Goal: Check status: Check status

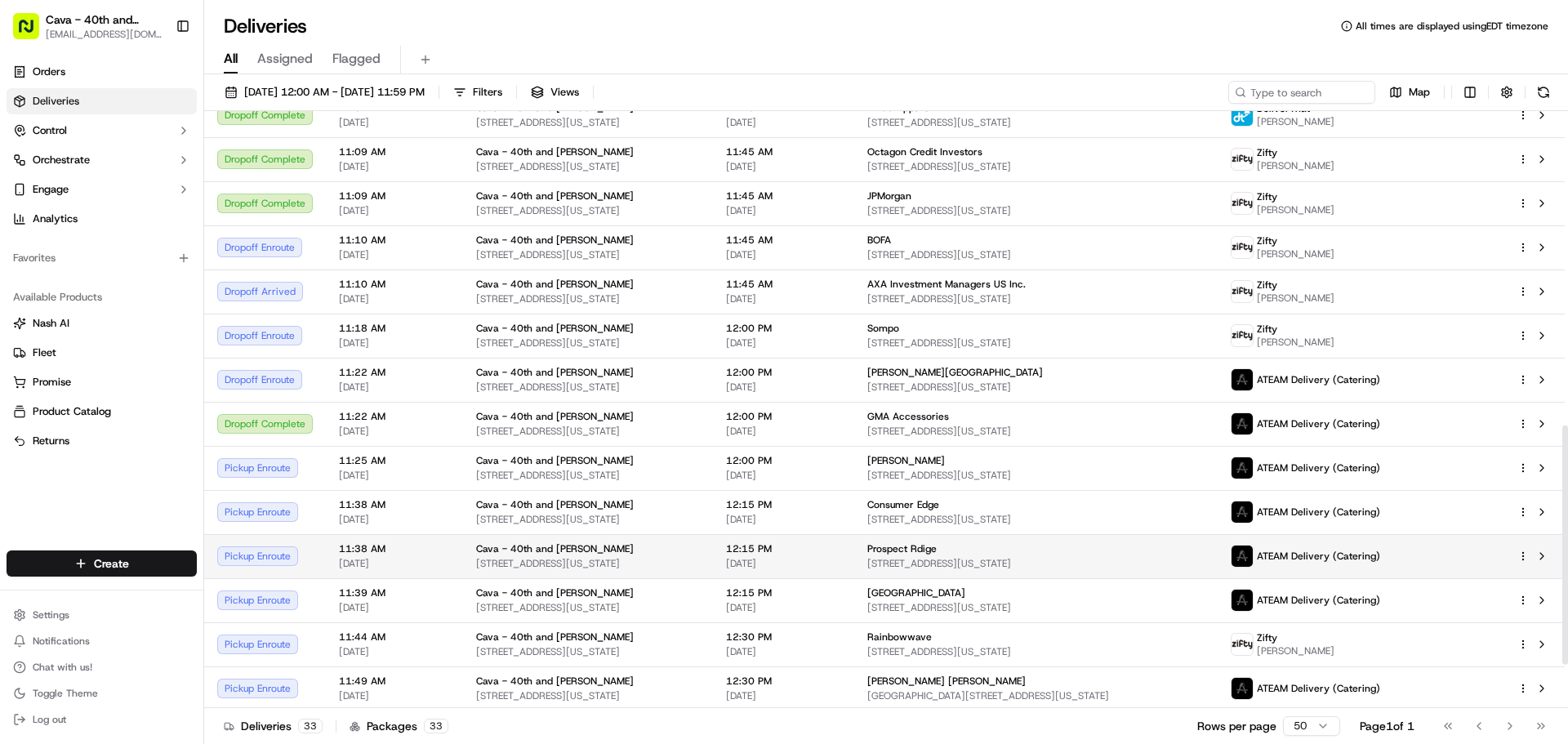
scroll to position [817, 0]
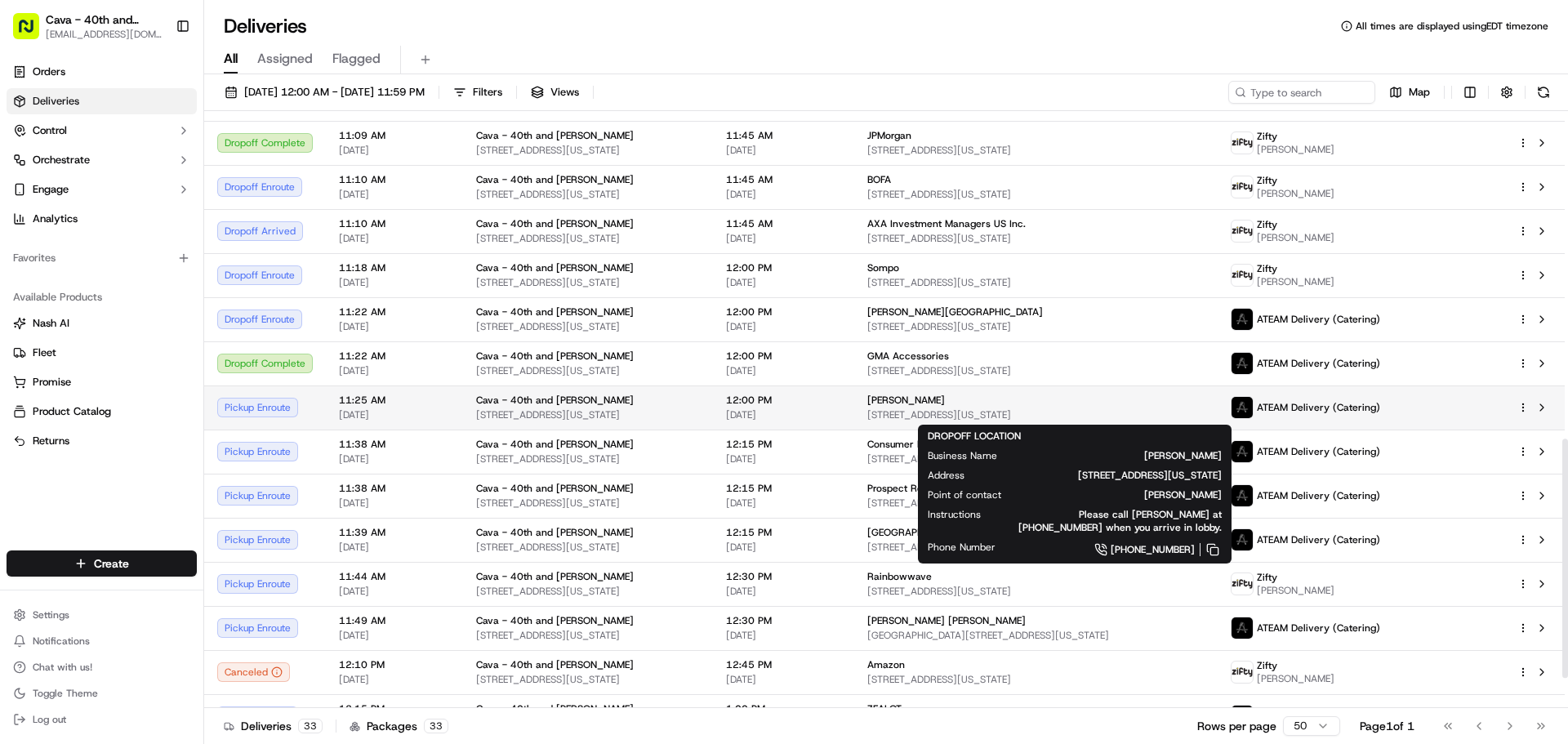
click at [926, 402] on span "[PERSON_NAME]" at bounding box center [906, 400] width 77 height 13
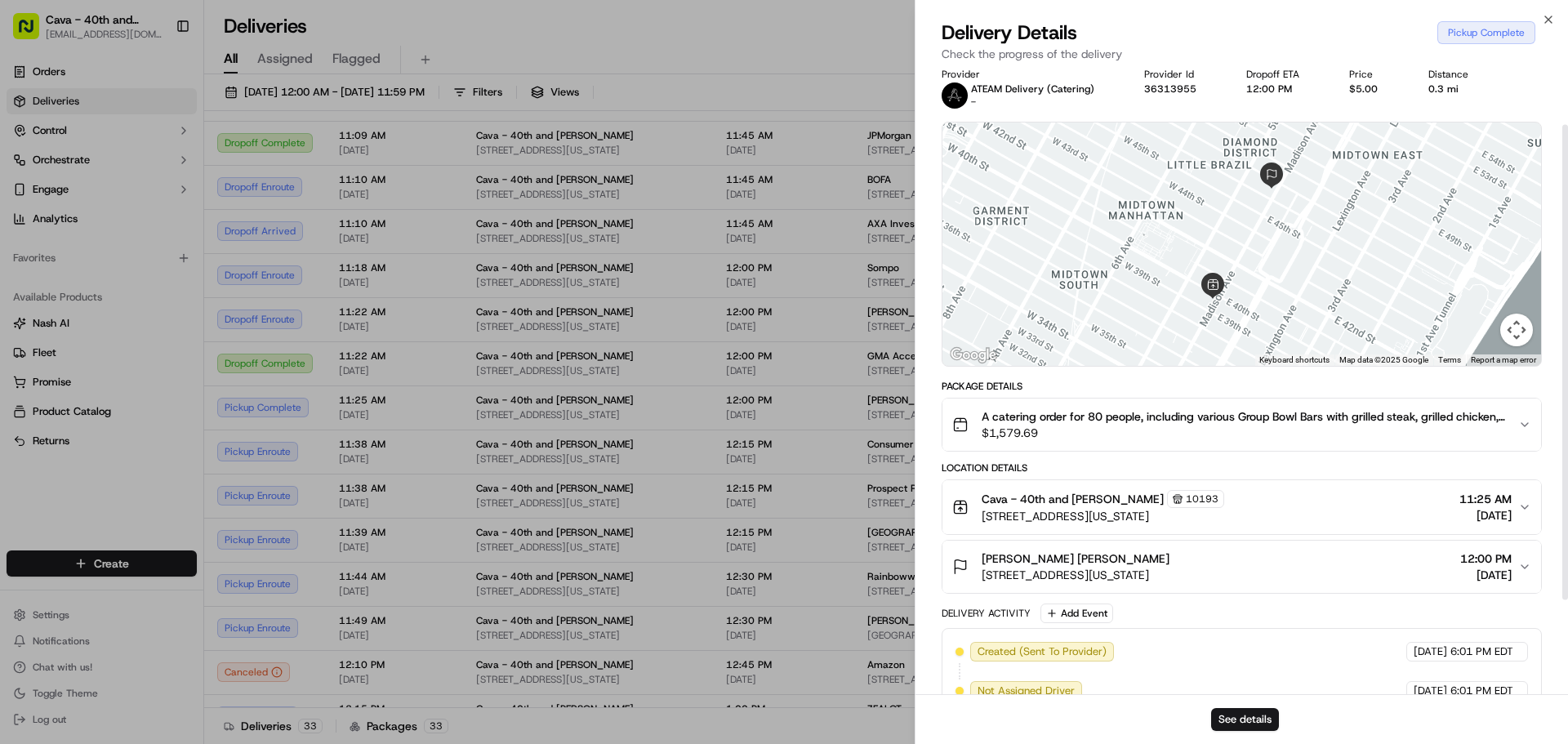
scroll to position [0, 0]
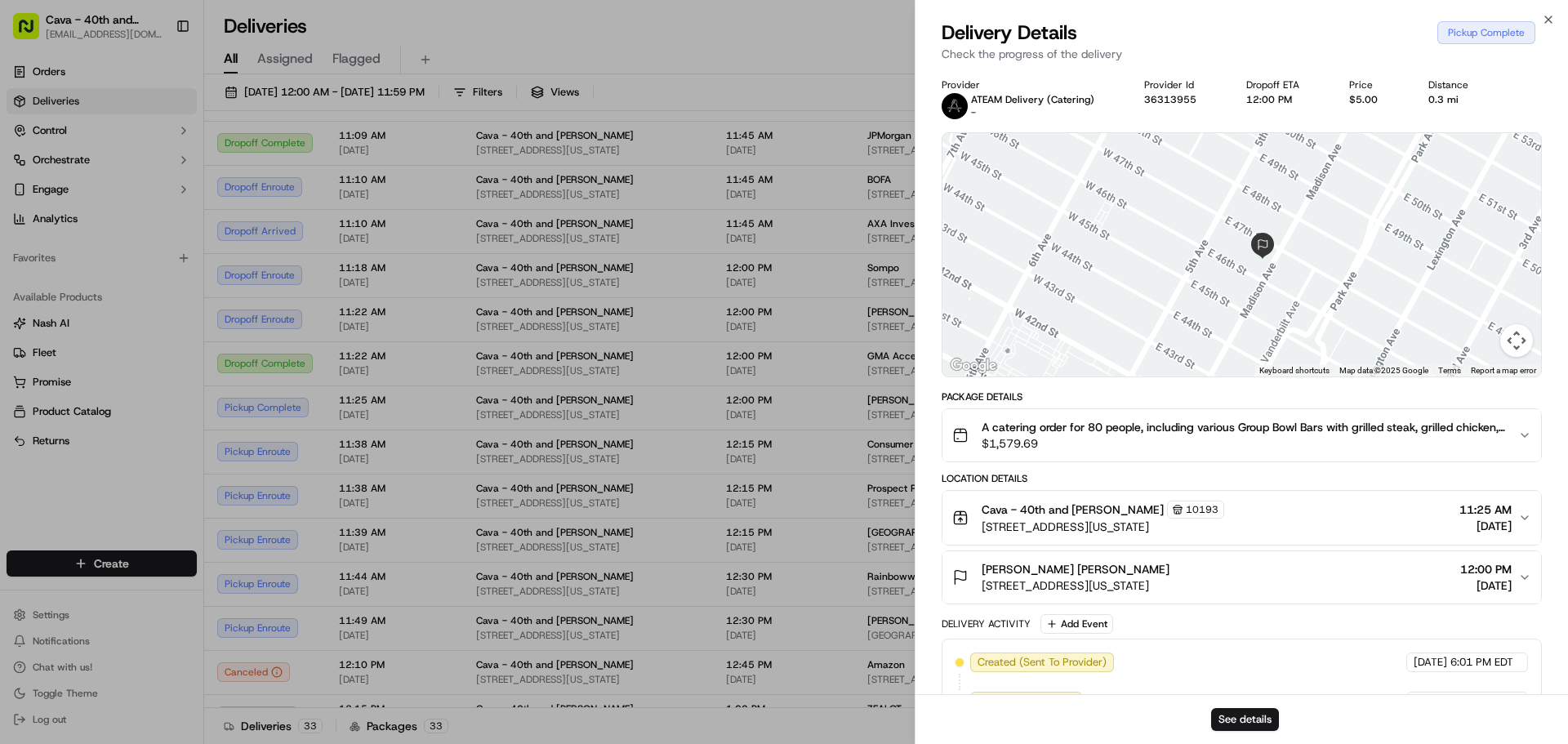
drag, startPoint x: 1266, startPoint y: 178, endPoint x: 1273, endPoint y: 281, distance: 103.2
click at [1274, 283] on div at bounding box center [1242, 255] width 598 height 243
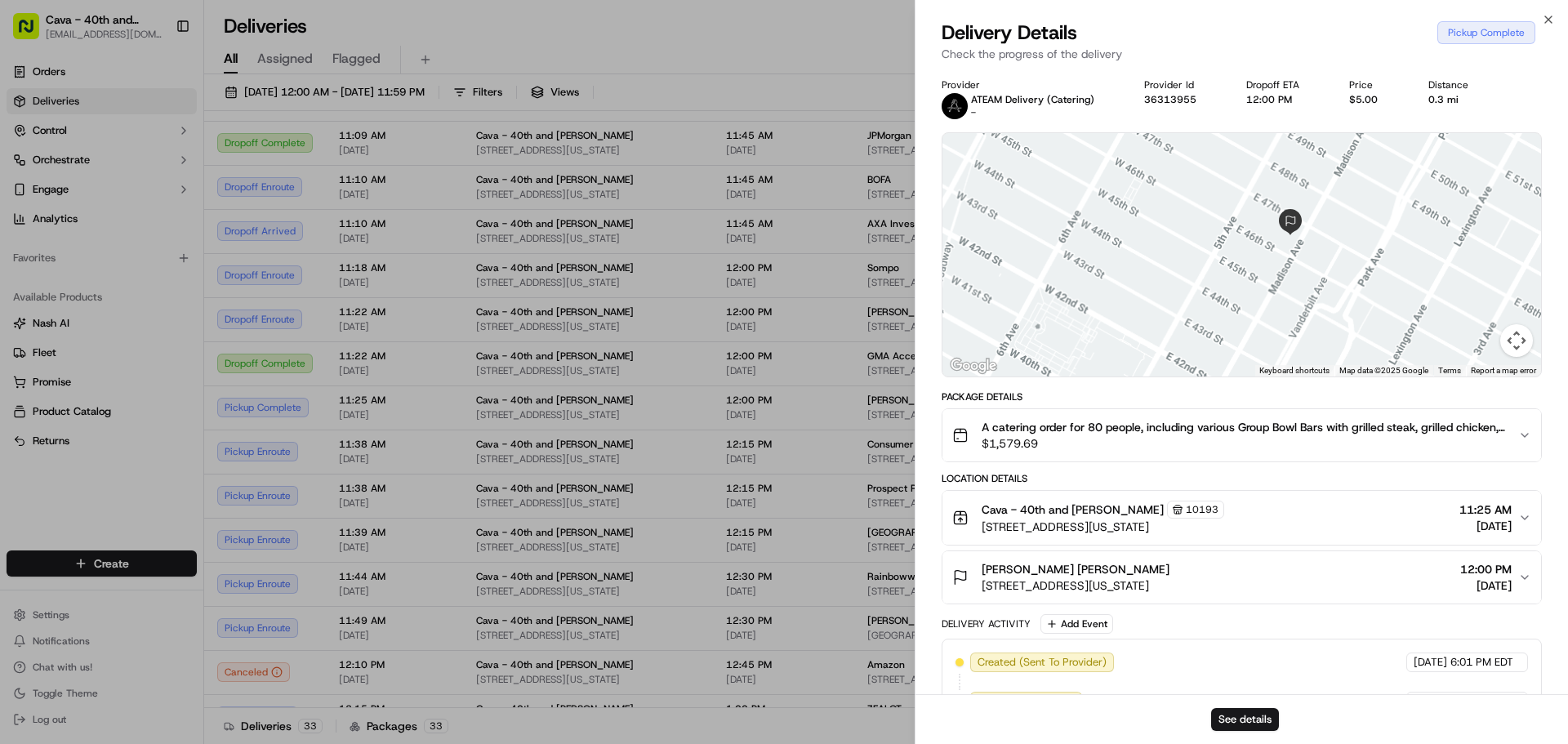
drag, startPoint x: 1236, startPoint y: 327, endPoint x: 1211, endPoint y: 264, distance: 67.8
click at [1211, 264] on div at bounding box center [1242, 255] width 598 height 243
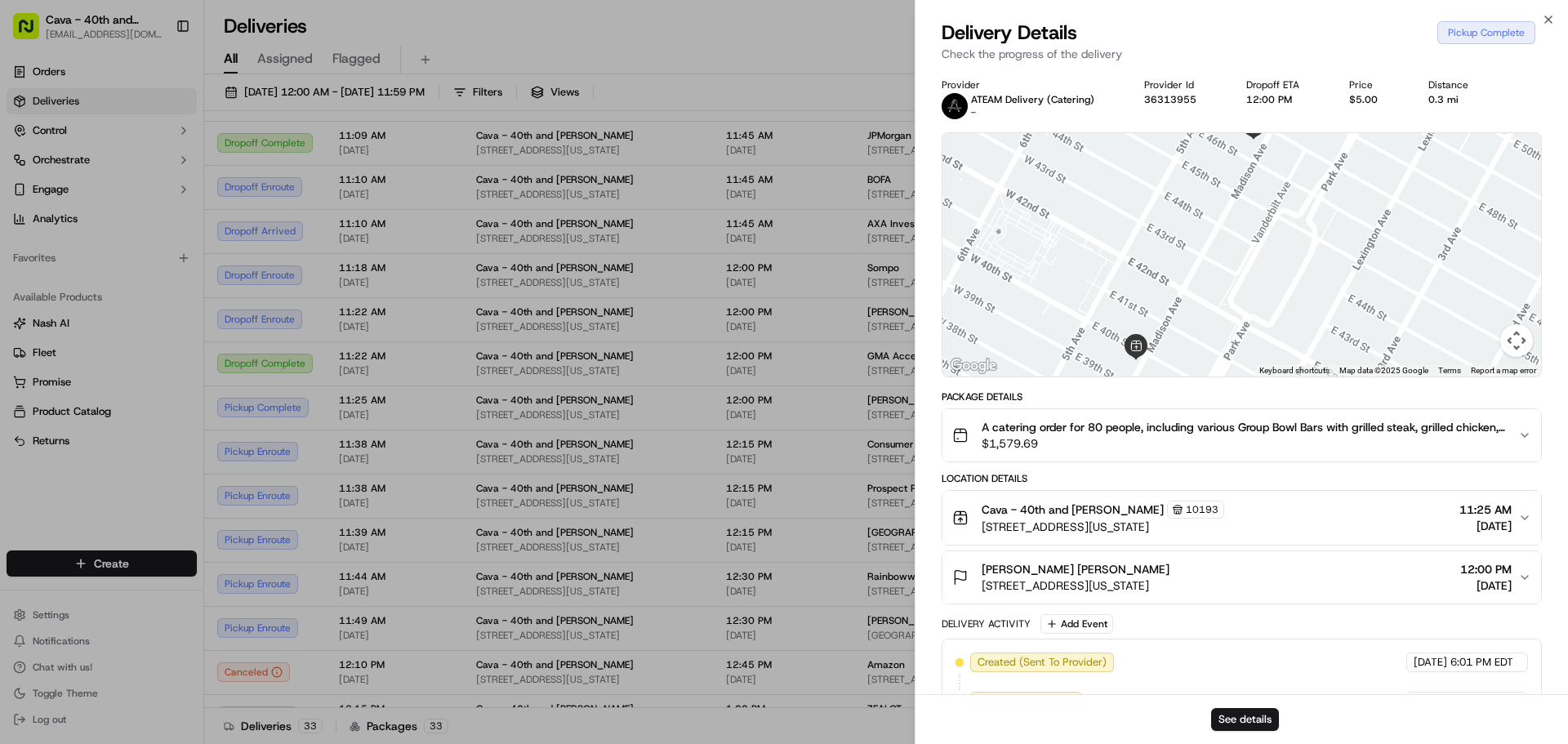
drag, startPoint x: 1245, startPoint y: 283, endPoint x: 1264, endPoint y: 251, distance: 37.2
click at [1246, 283] on div at bounding box center [1242, 255] width 598 height 243
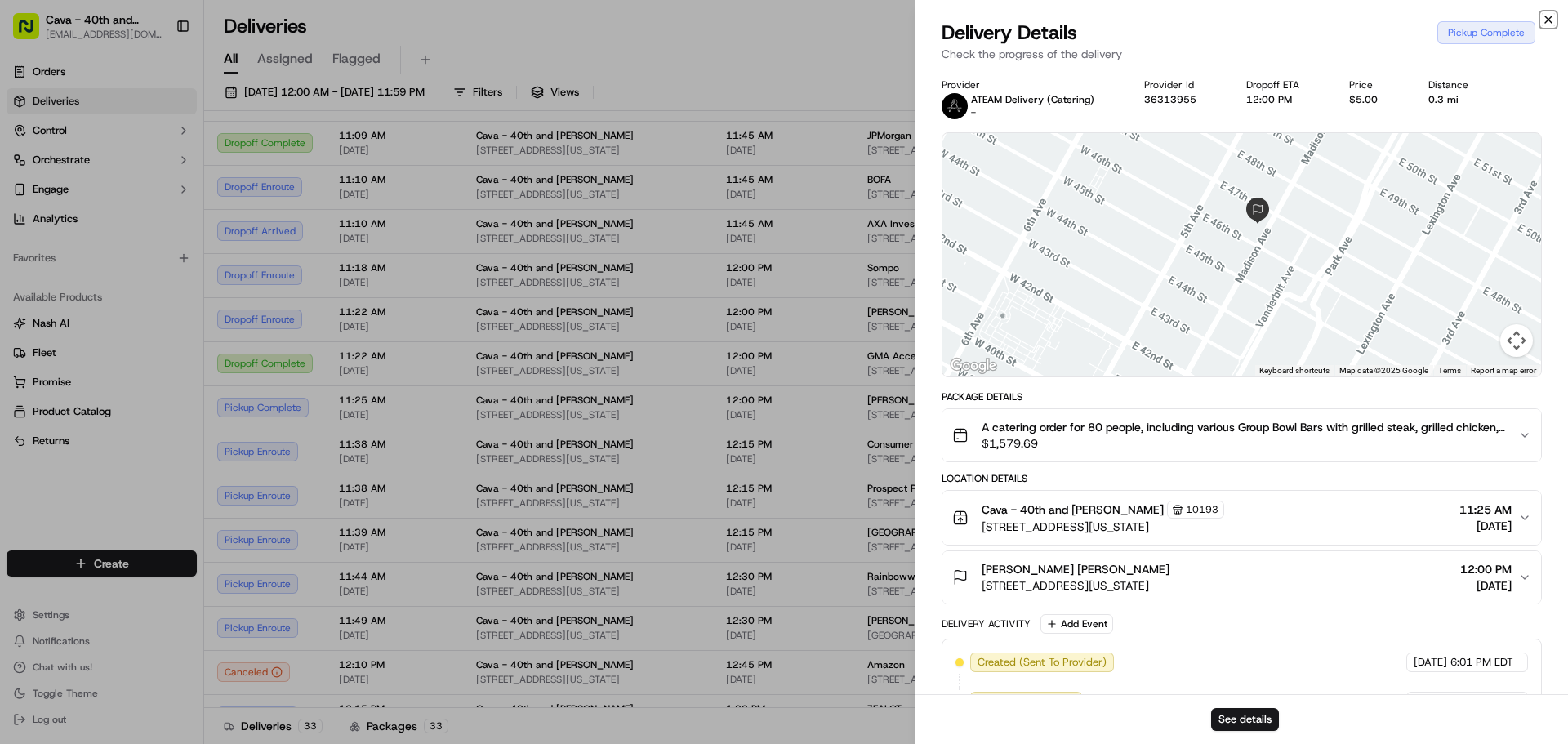
click at [1547, 22] on icon "button" at bounding box center [1548, 19] width 6 height 6
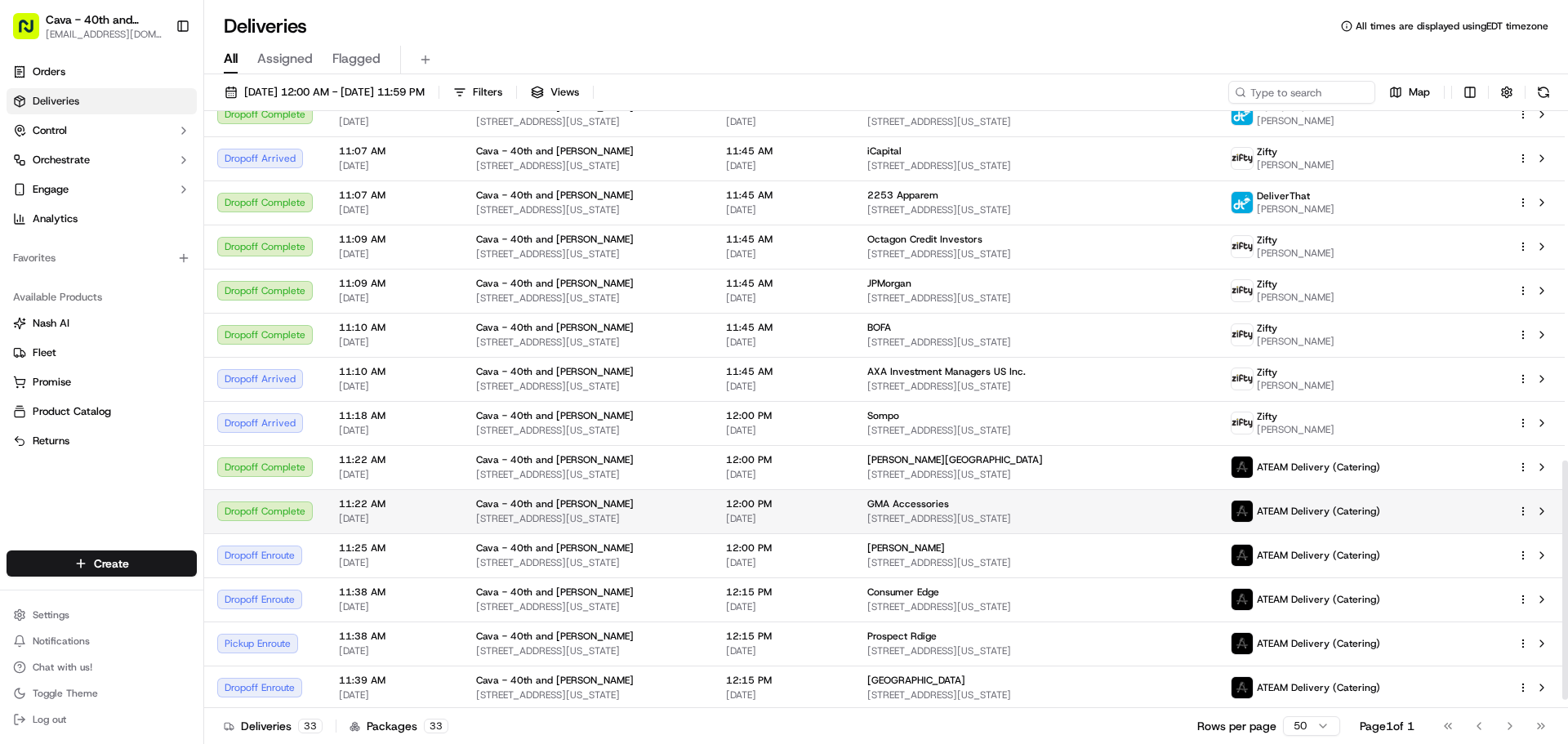
scroll to position [646, 0]
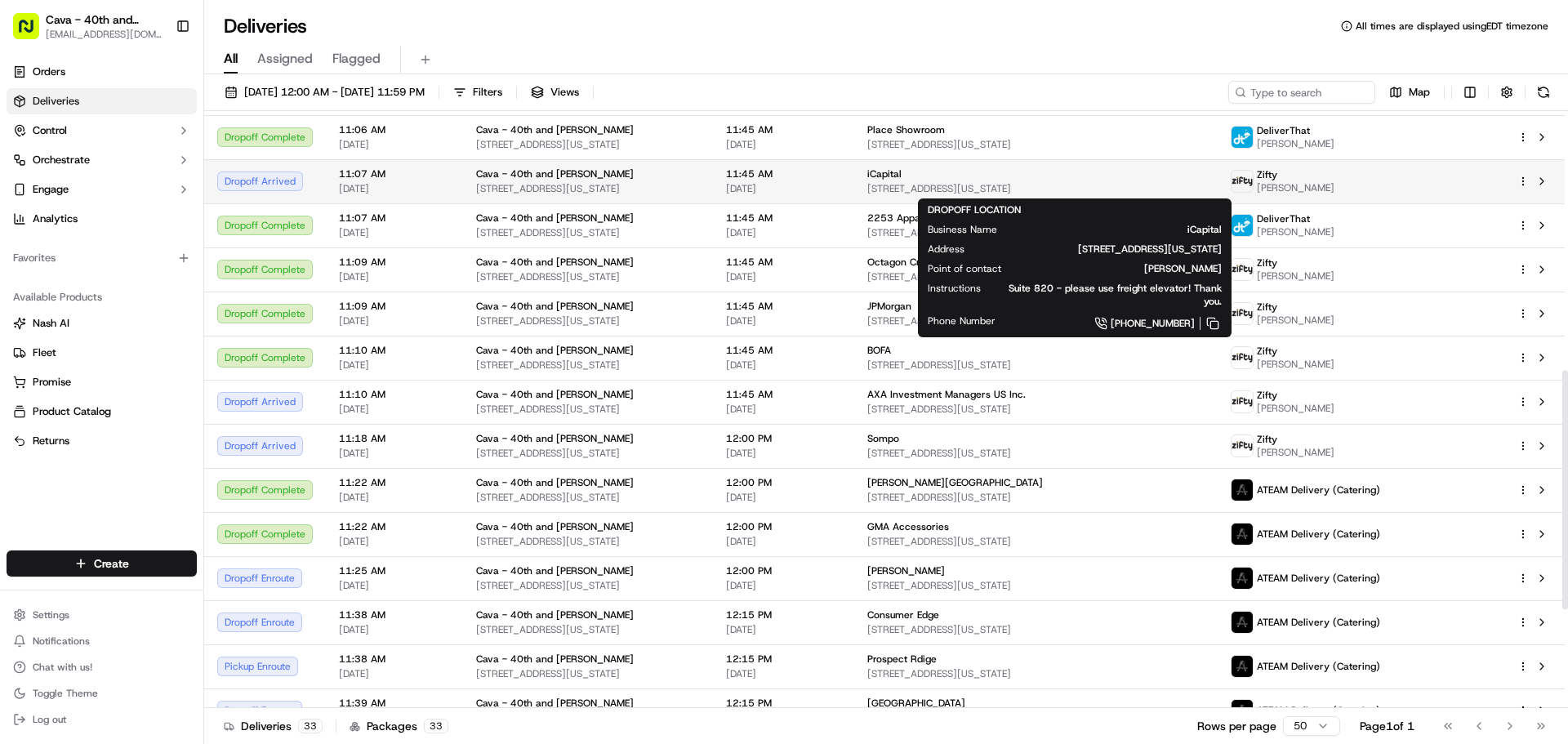
click at [929, 169] on div "iCapital" at bounding box center [1036, 174] width 338 height 13
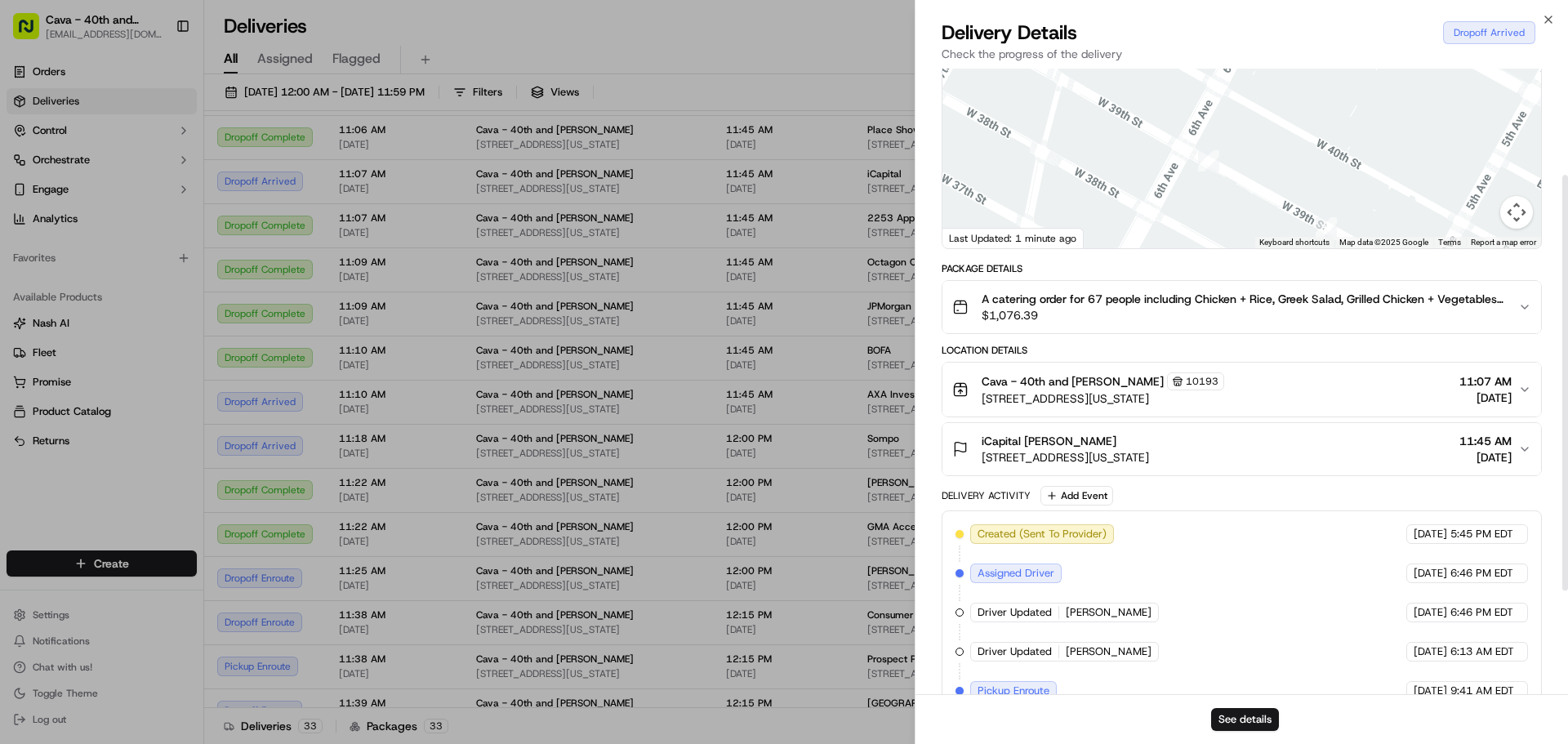
scroll to position [0, 0]
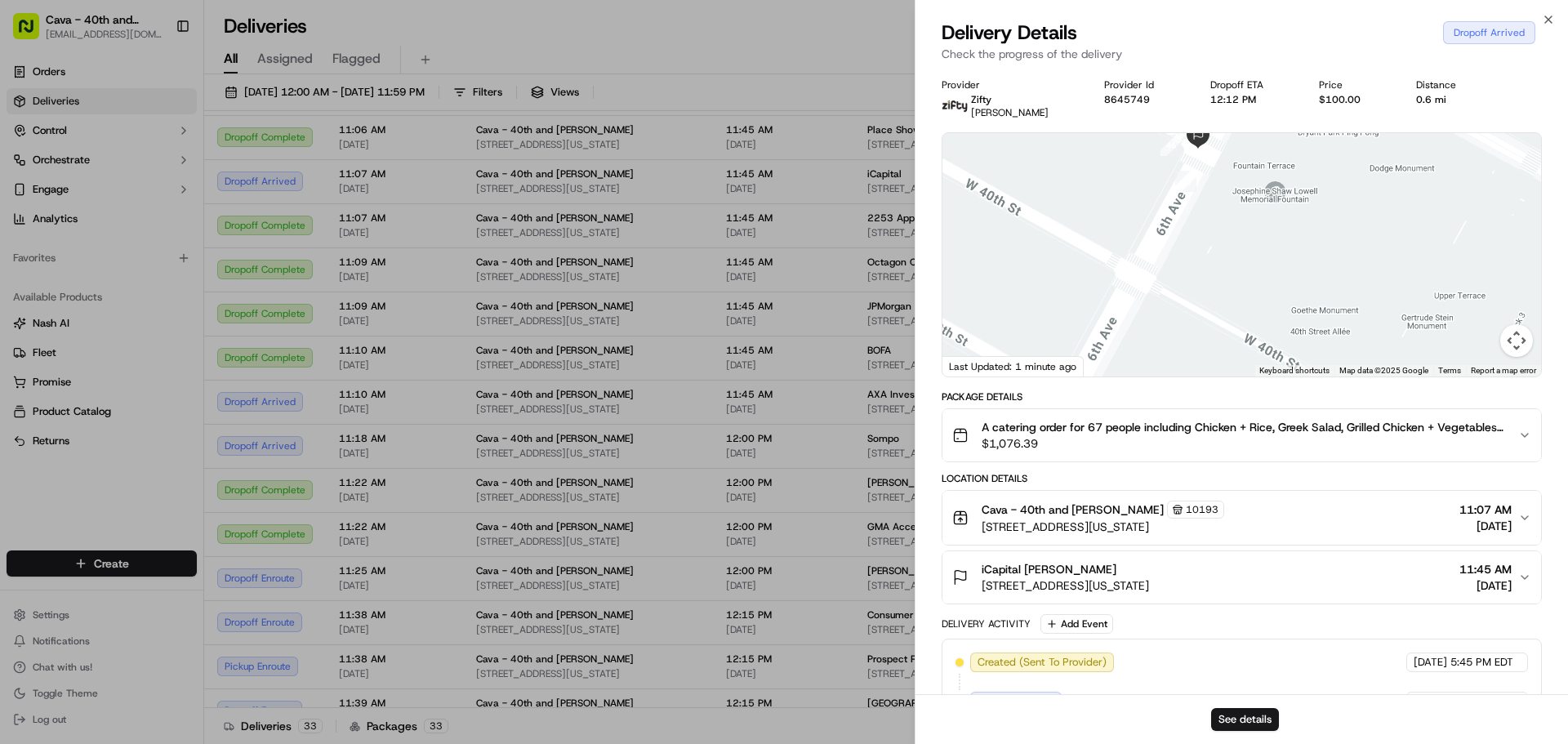
drag, startPoint x: 1282, startPoint y: 226, endPoint x: 1312, endPoint y: 325, distance: 103.4
click at [1312, 325] on div at bounding box center [1242, 255] width 598 height 243
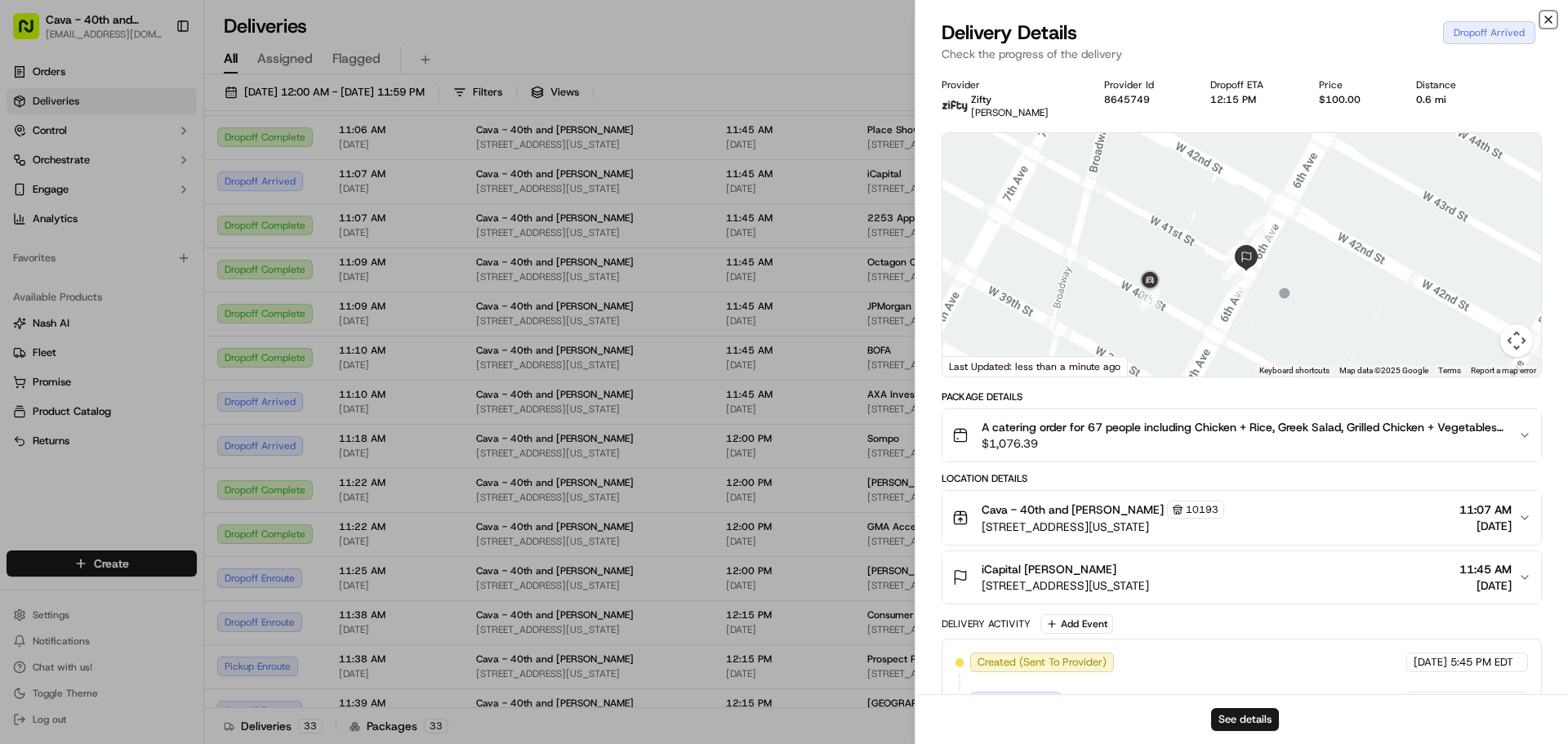
click at [1548, 17] on icon "button" at bounding box center [1548, 20] width 13 height 13
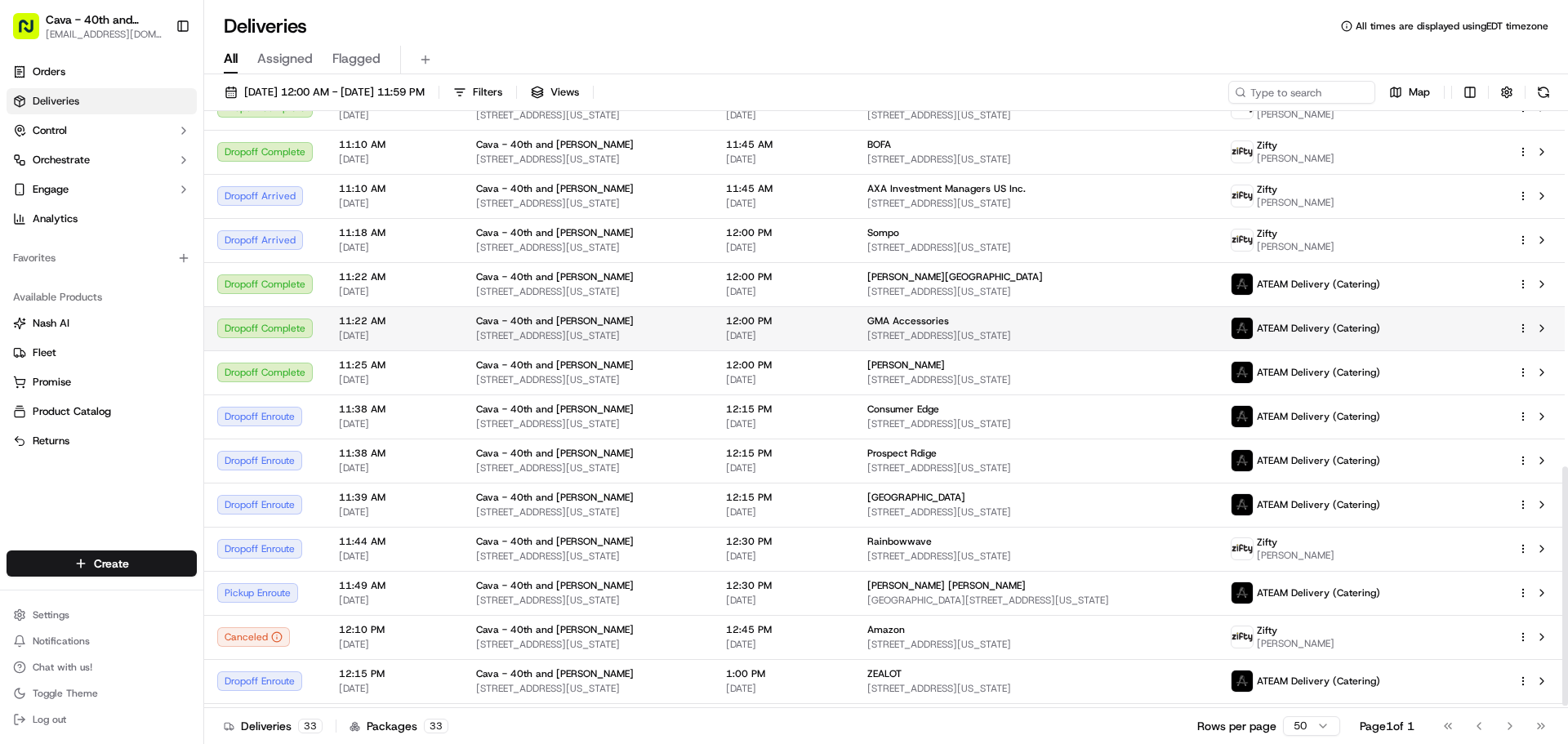
scroll to position [728, 0]
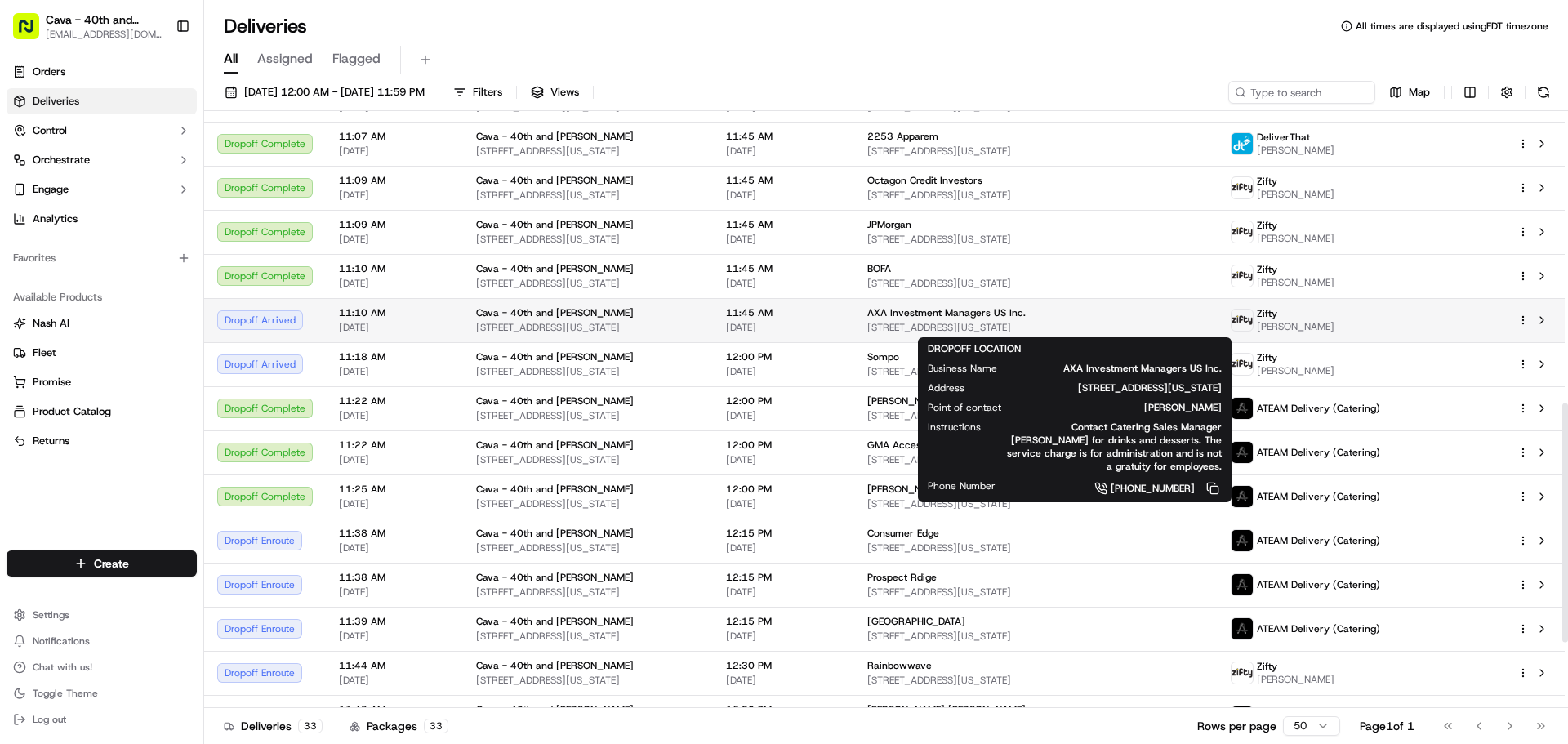
click at [917, 319] on span "AXA Investment Managers US Inc." at bounding box center [946, 313] width 158 height 13
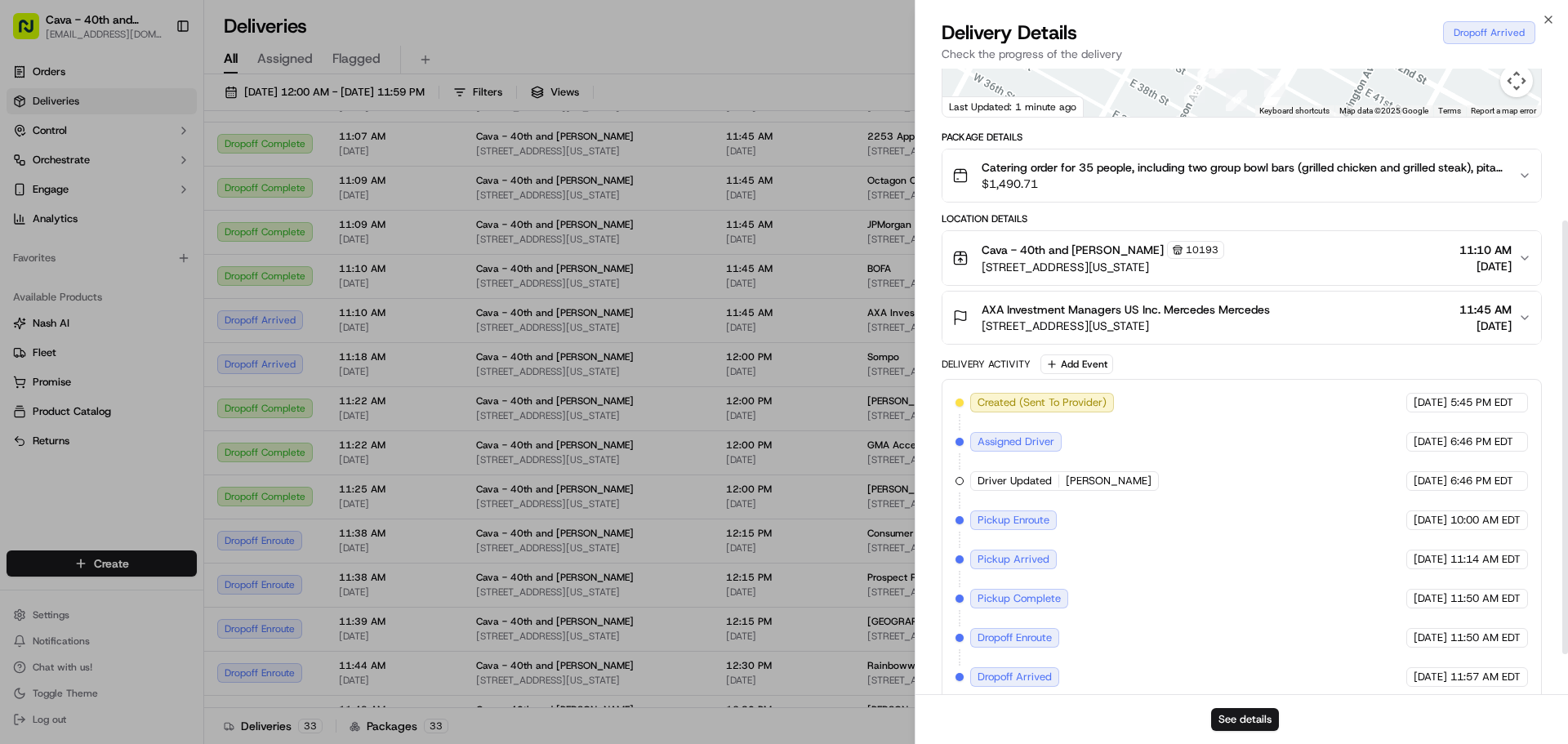
scroll to position [276, 0]
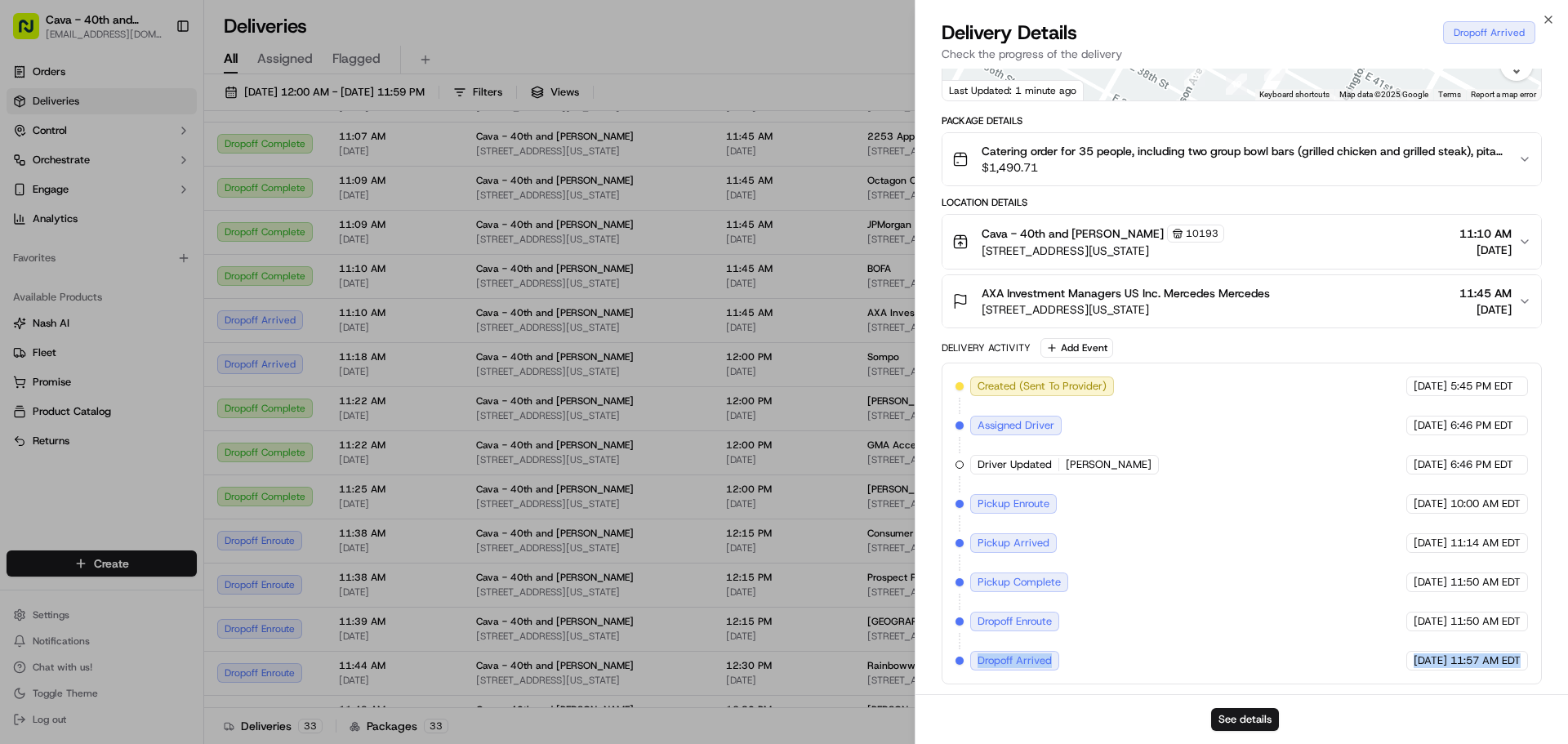
drag, startPoint x: 1027, startPoint y: 658, endPoint x: 1555, endPoint y: 663, distance: 528.0
click at [1555, 663] on div "Provider Zifty [PERSON_NAME] Provider Id 8645738 Dropoff ETA 12:17 PM Price $10…" at bounding box center [1241, 243] width 653 height 902
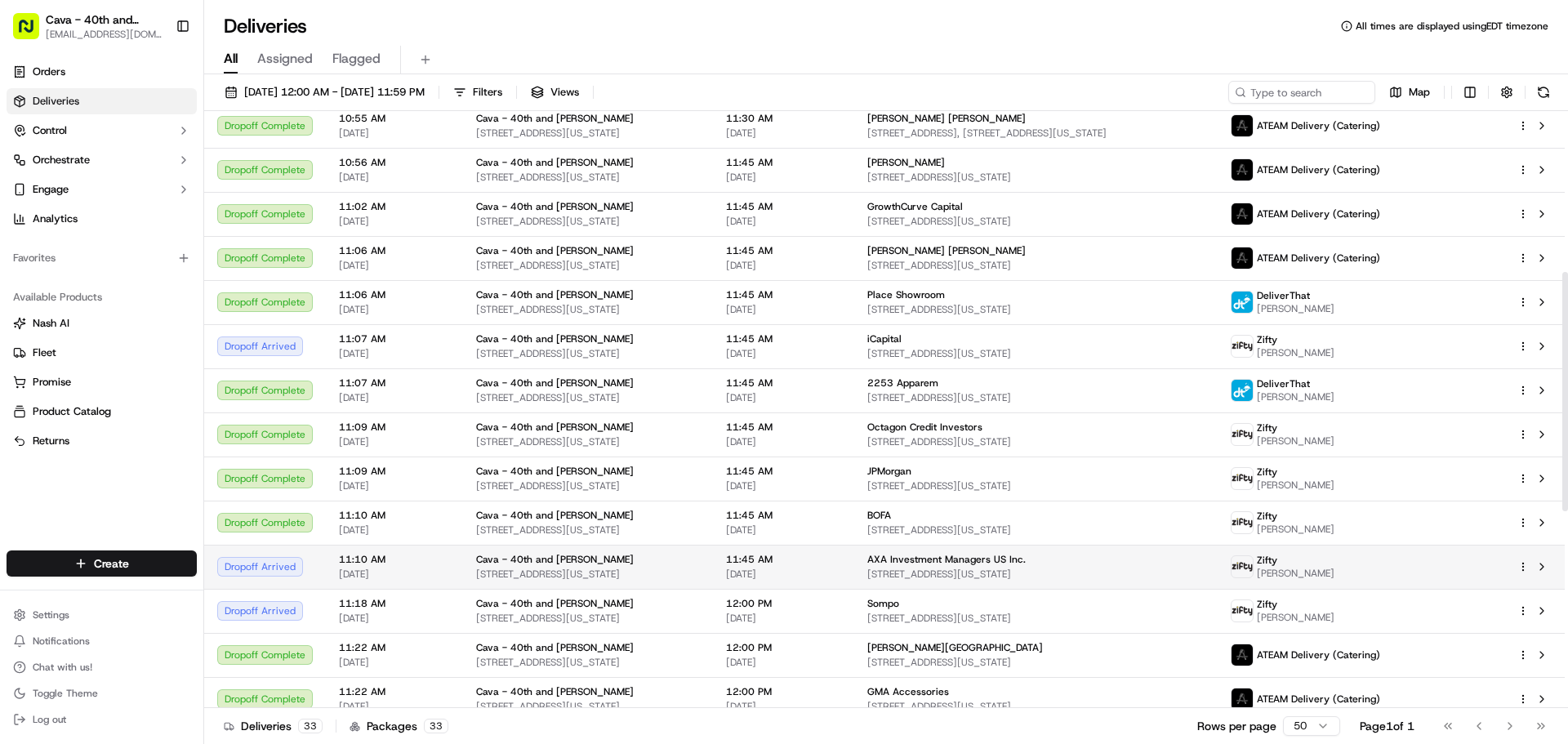
scroll to position [483, 0]
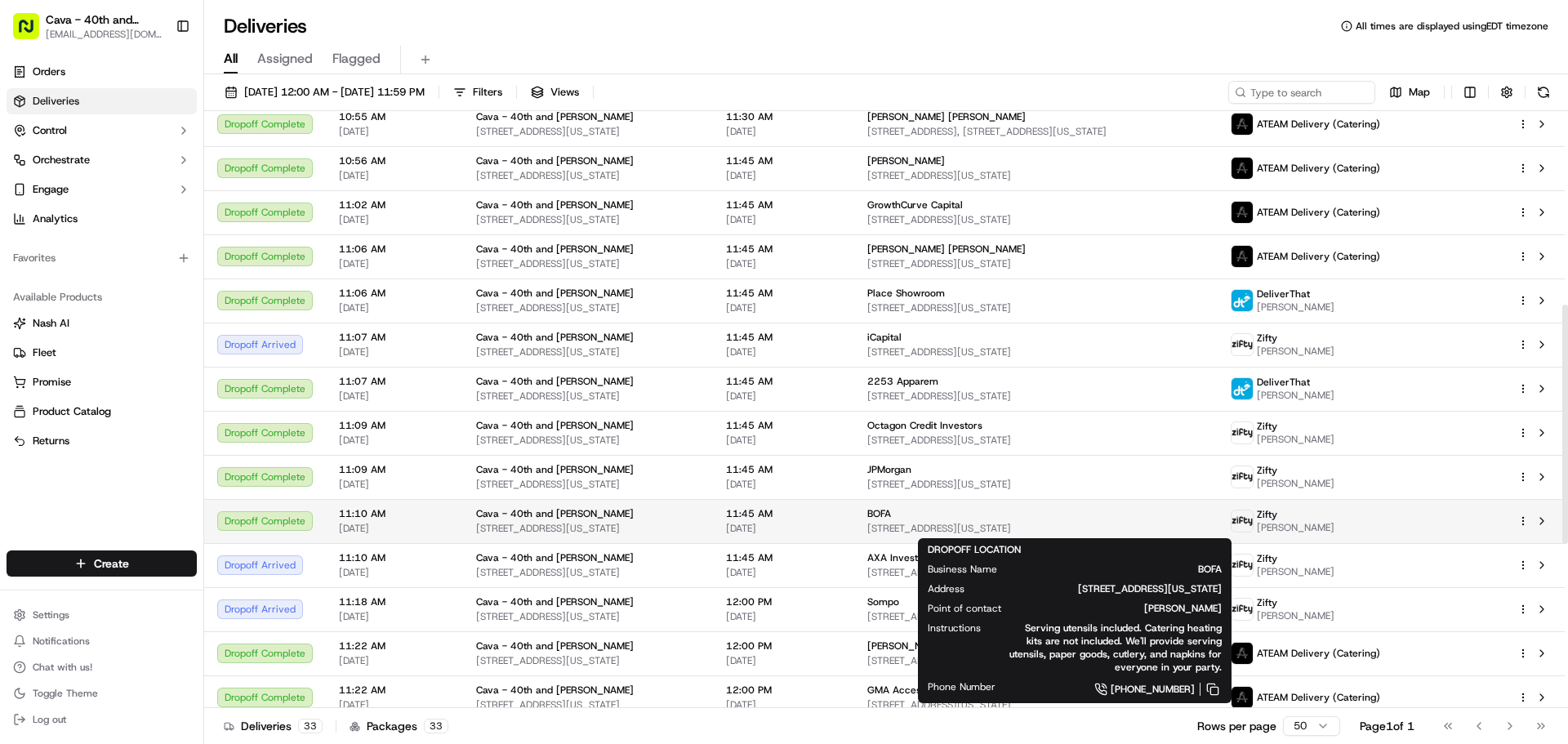
click at [930, 513] on div "BOFA" at bounding box center [1036, 513] width 338 height 13
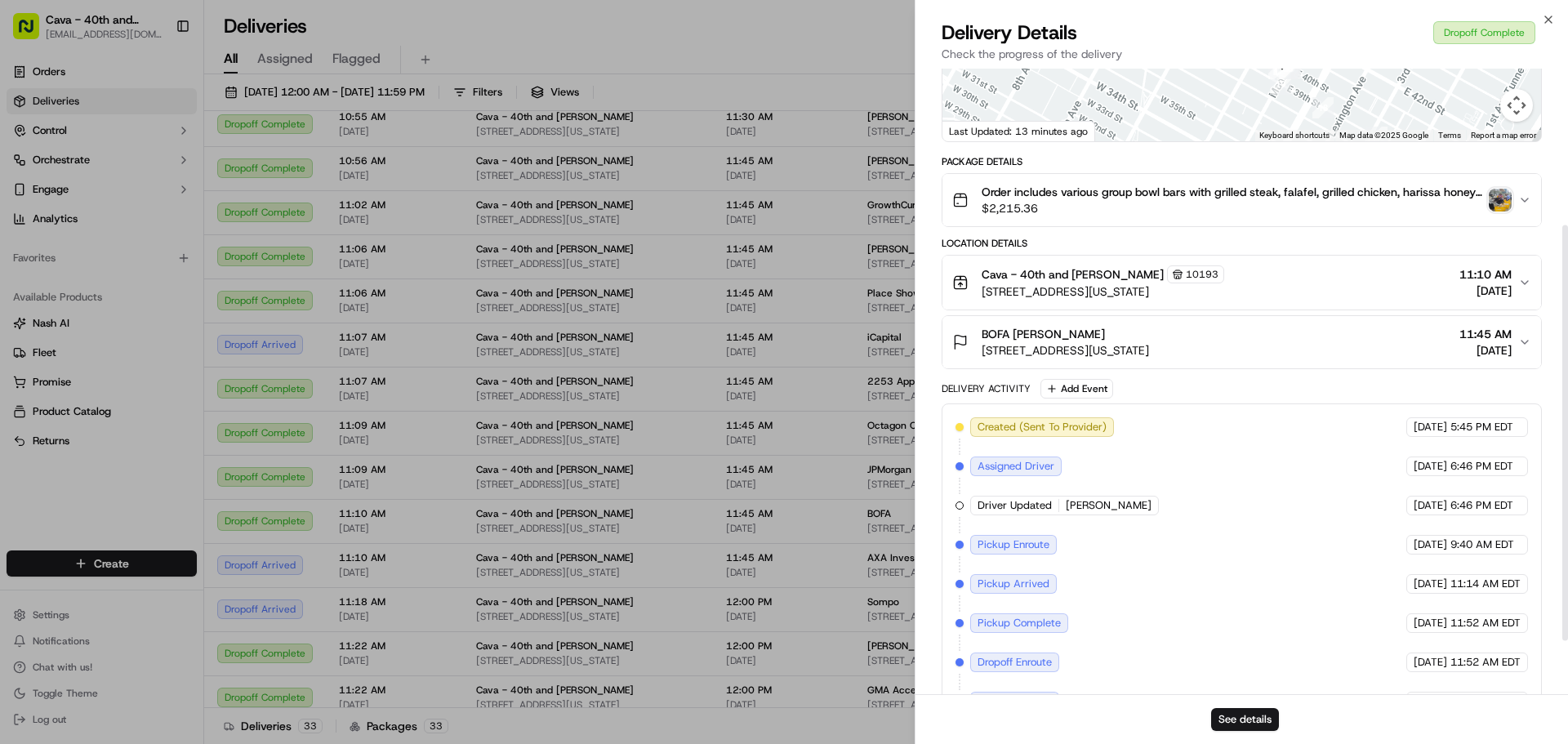
scroll to position [233, 0]
click at [1502, 203] on img "button" at bounding box center [1501, 202] width 23 height 23
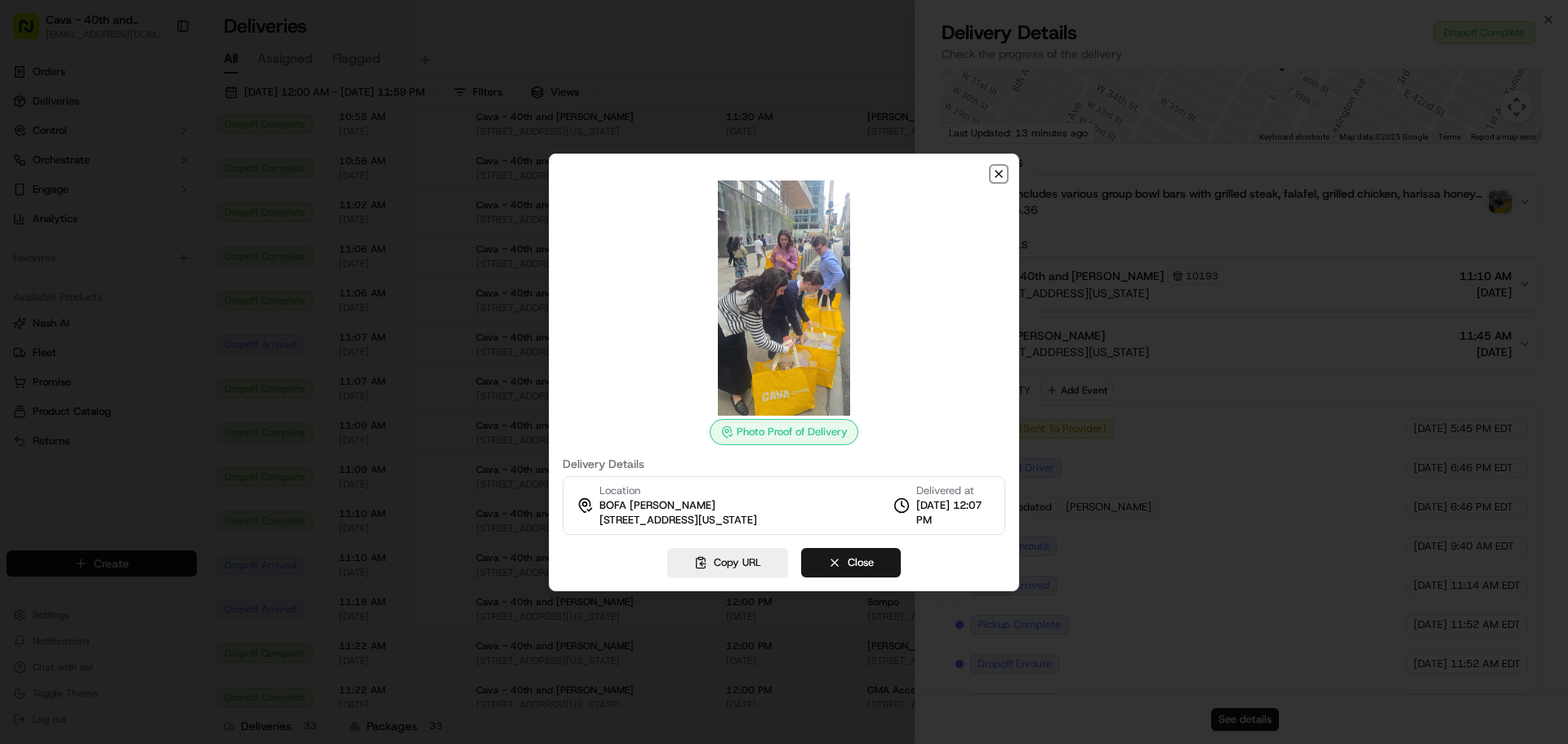
click at [1001, 173] on icon "button" at bounding box center [999, 174] width 13 height 13
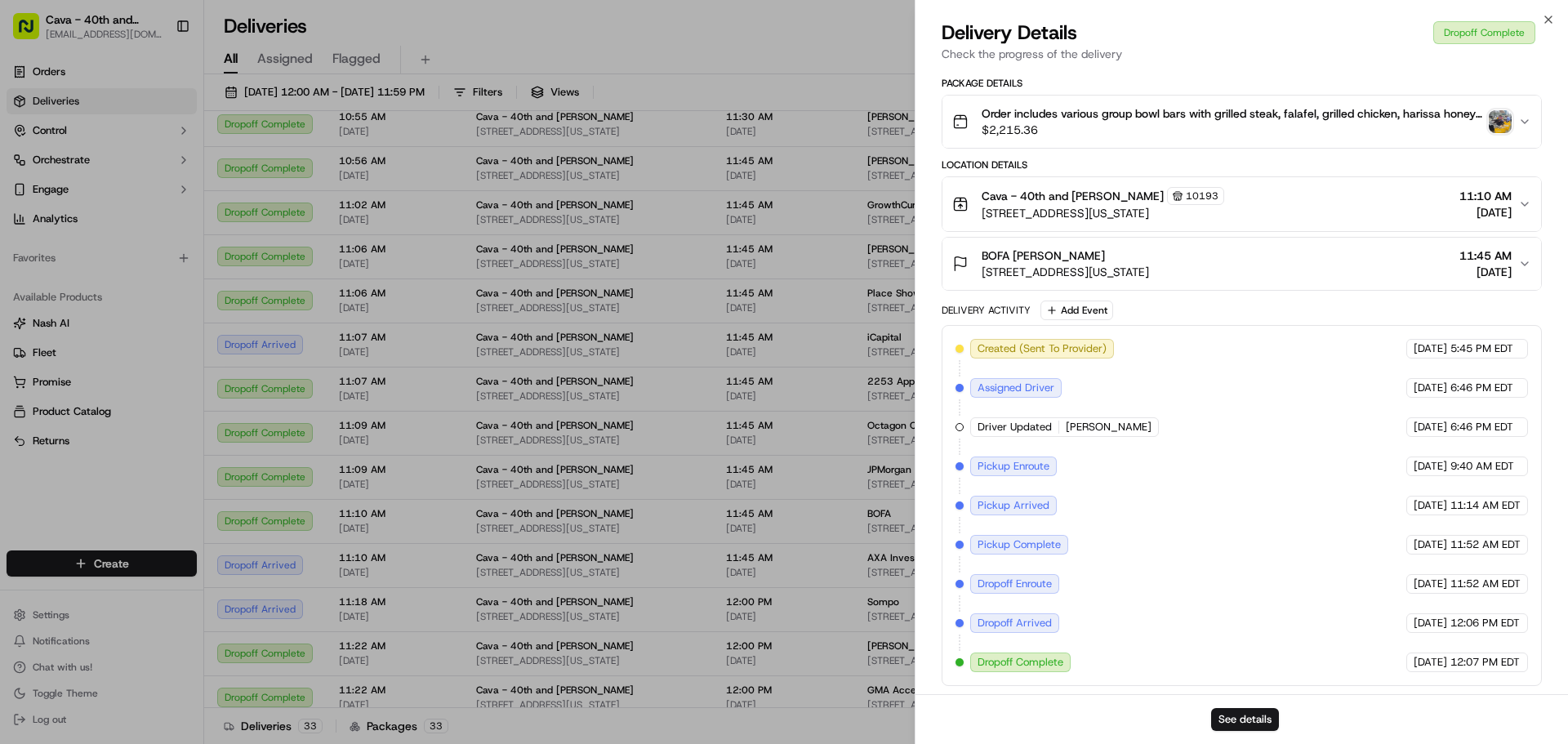
scroll to position [315, 0]
click at [1553, 21] on icon "button" at bounding box center [1548, 20] width 13 height 13
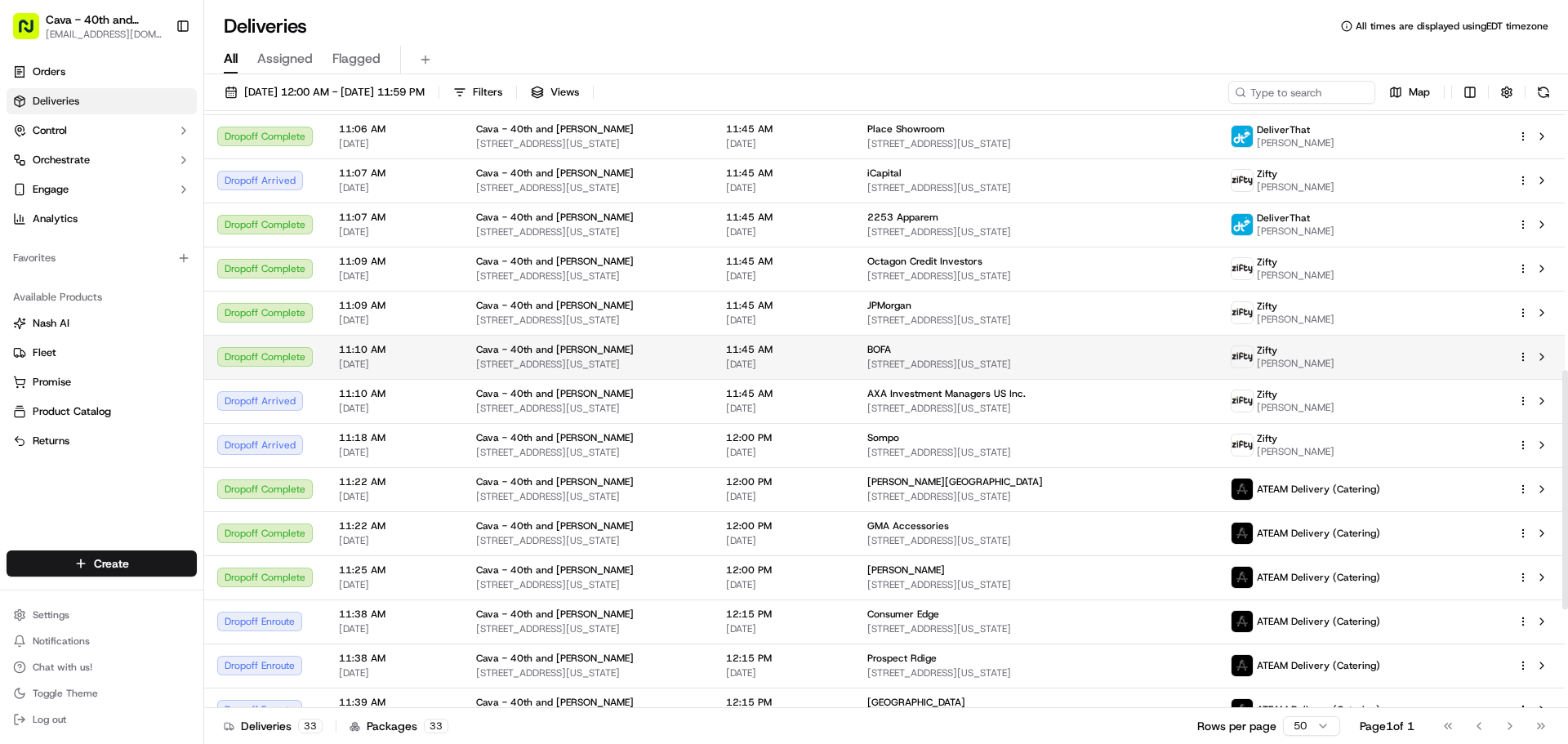
scroll to position [646, 0]
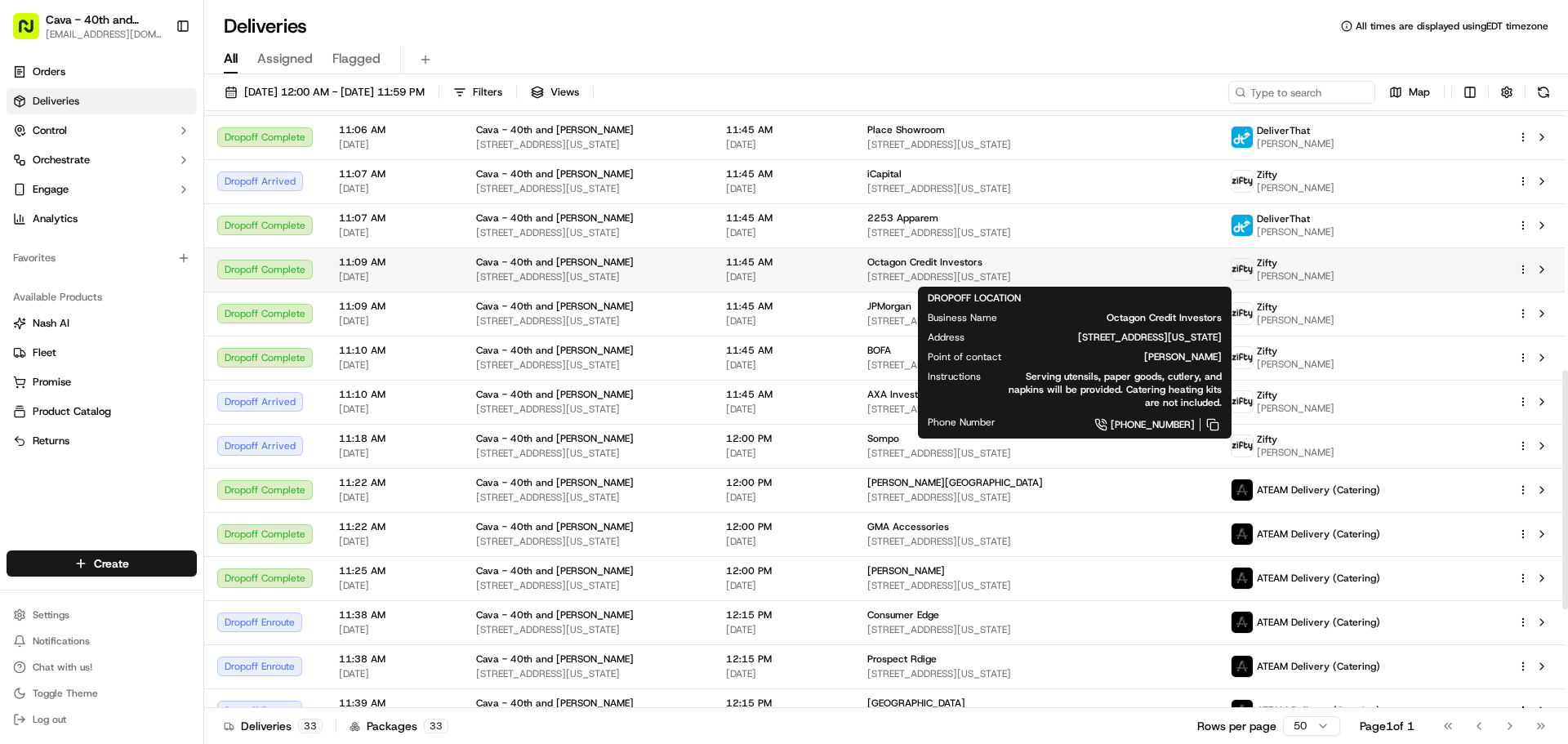
click at [906, 281] on span "[STREET_ADDRESS][US_STATE]" at bounding box center [1036, 277] width 338 height 13
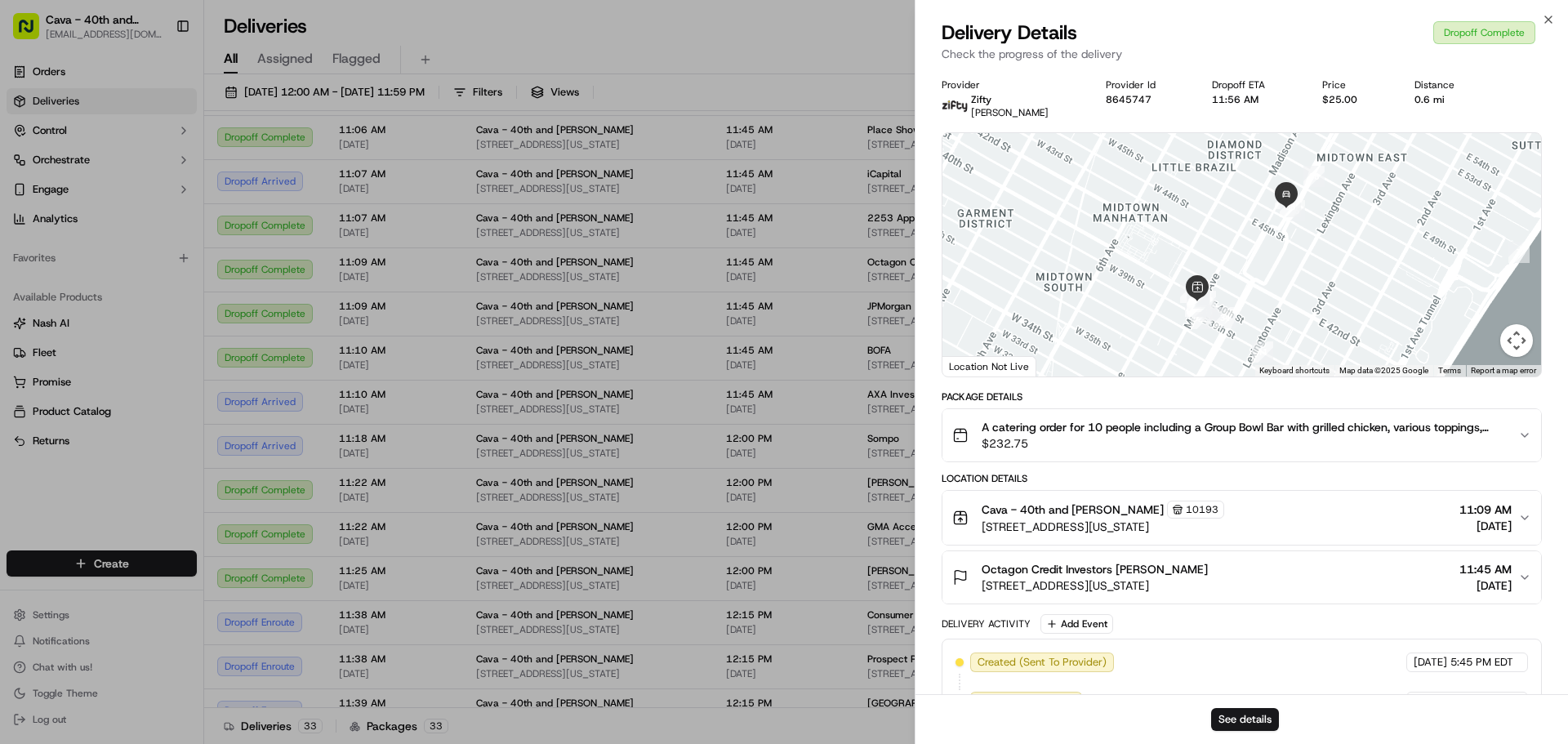
click at [1457, 423] on span "A catering order for 10 people including a Group Bowl Bar with grilled chicken,…" at bounding box center [1244, 427] width 524 height 16
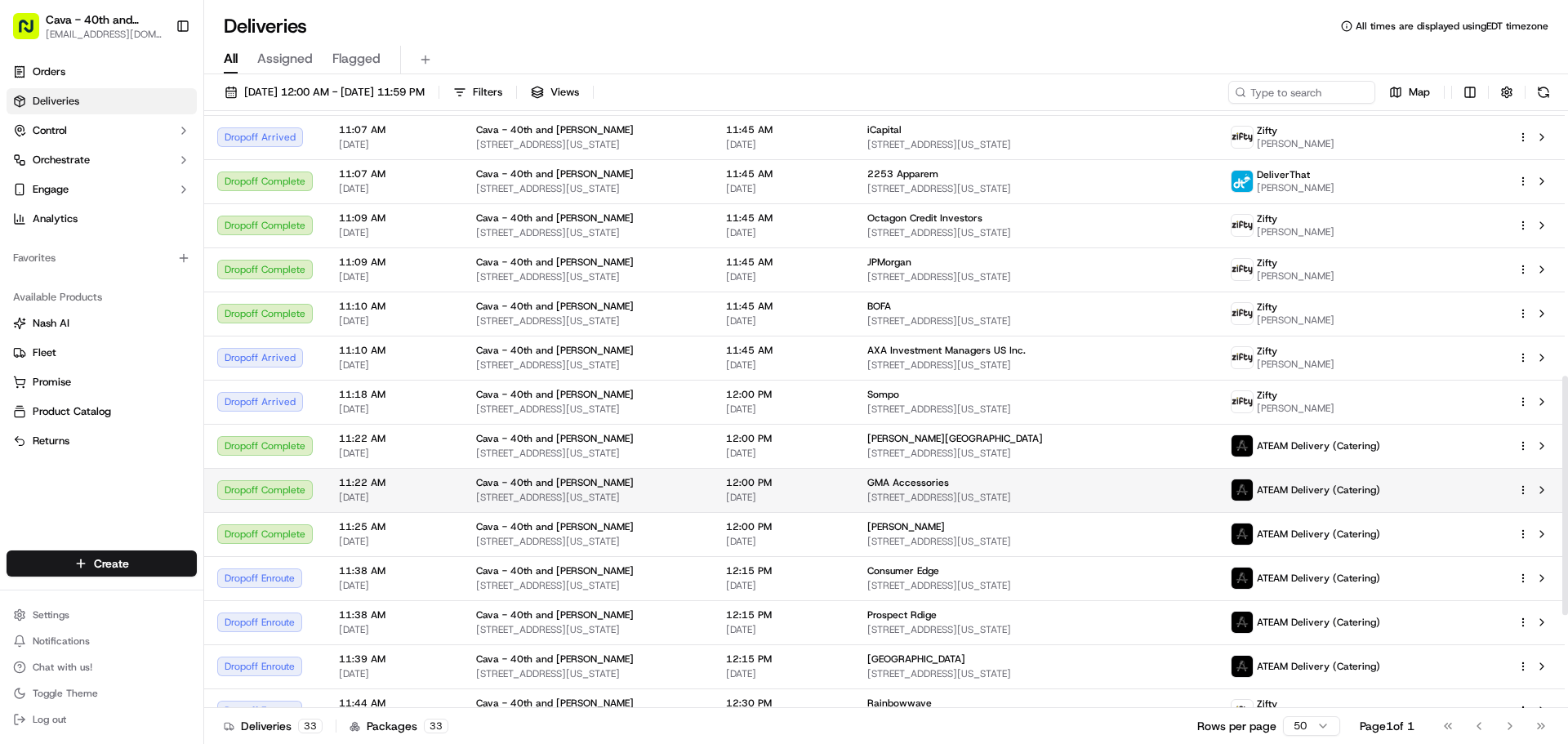
scroll to position [891, 0]
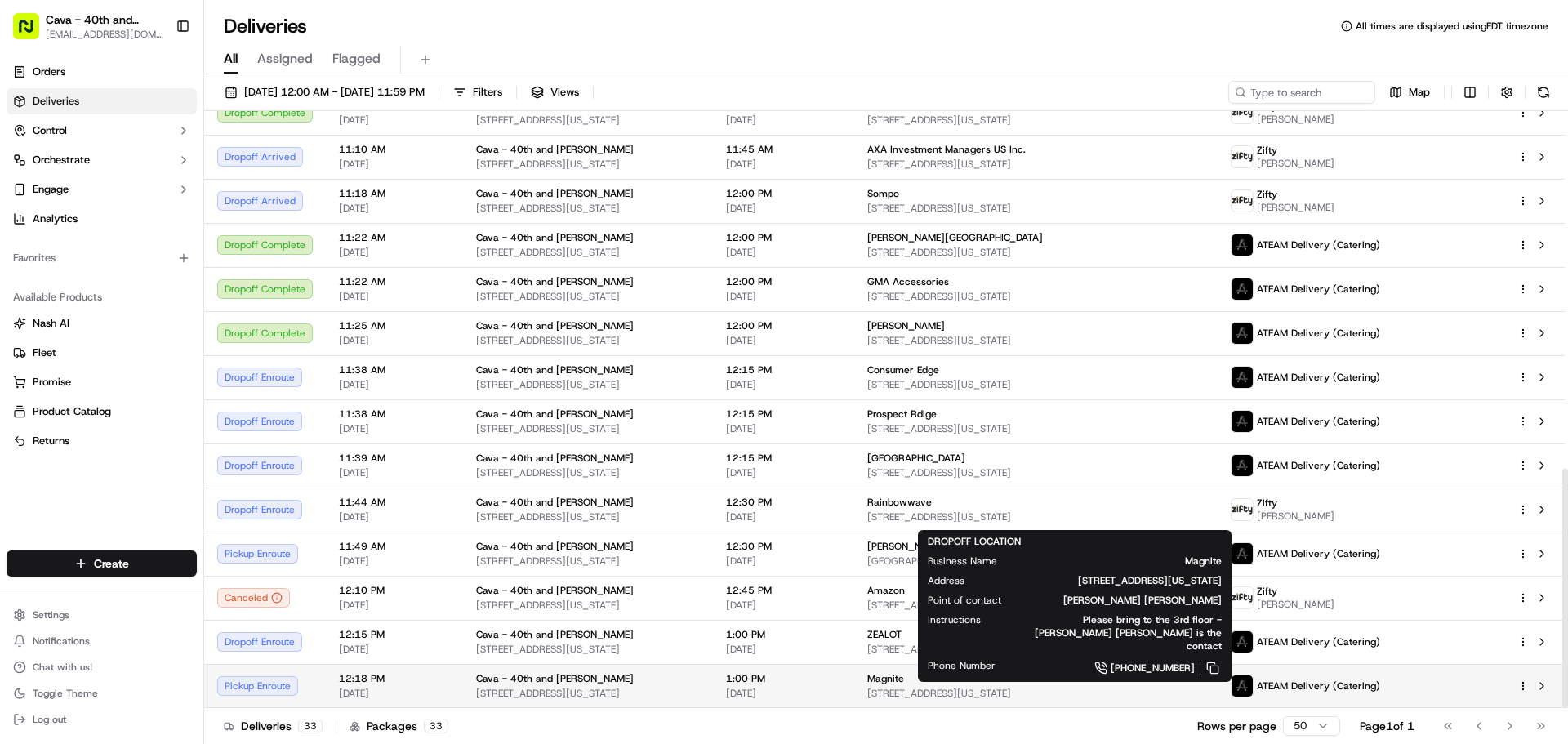
click at [927, 681] on div "Magnite" at bounding box center [1036, 678] width 338 height 13
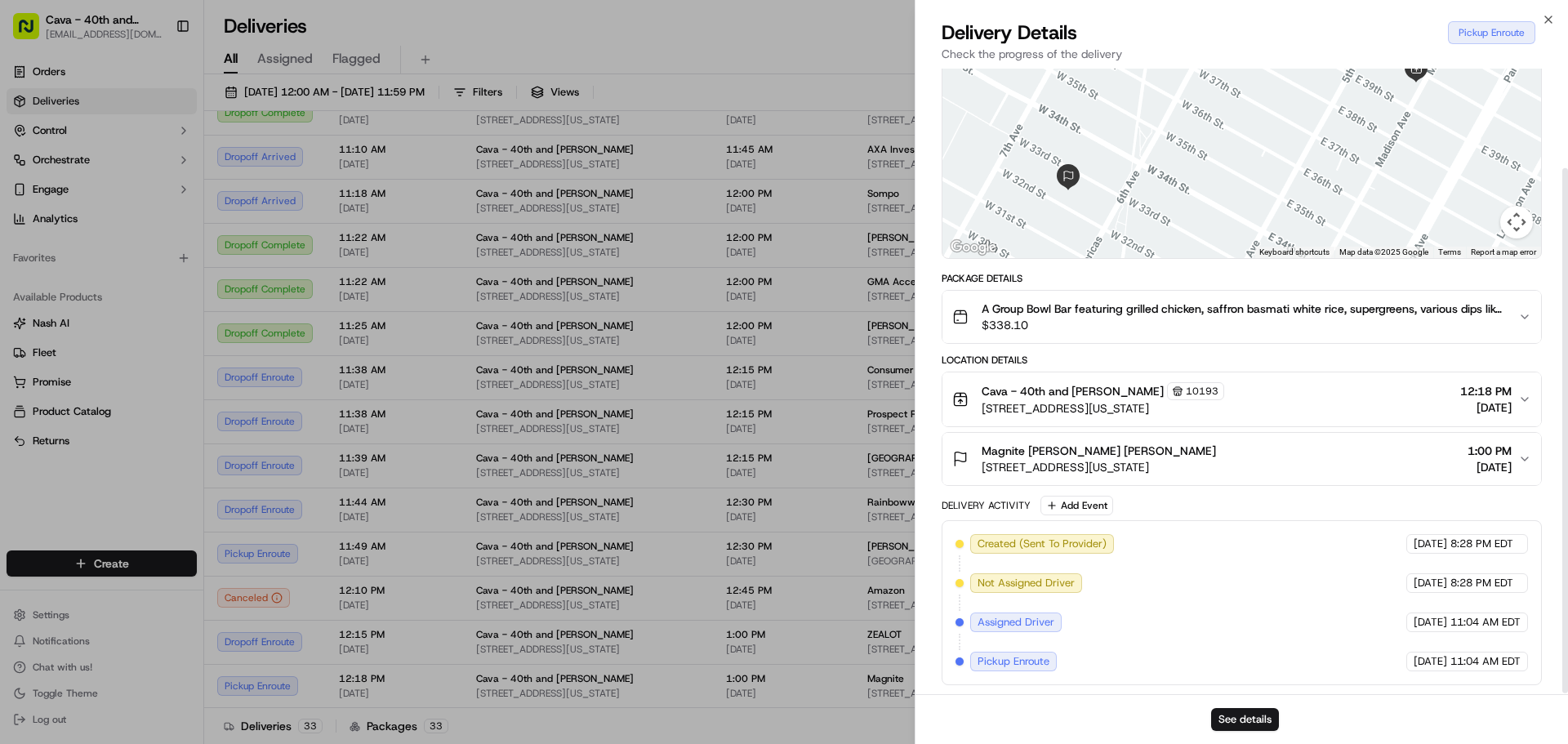
scroll to position [119, 0]
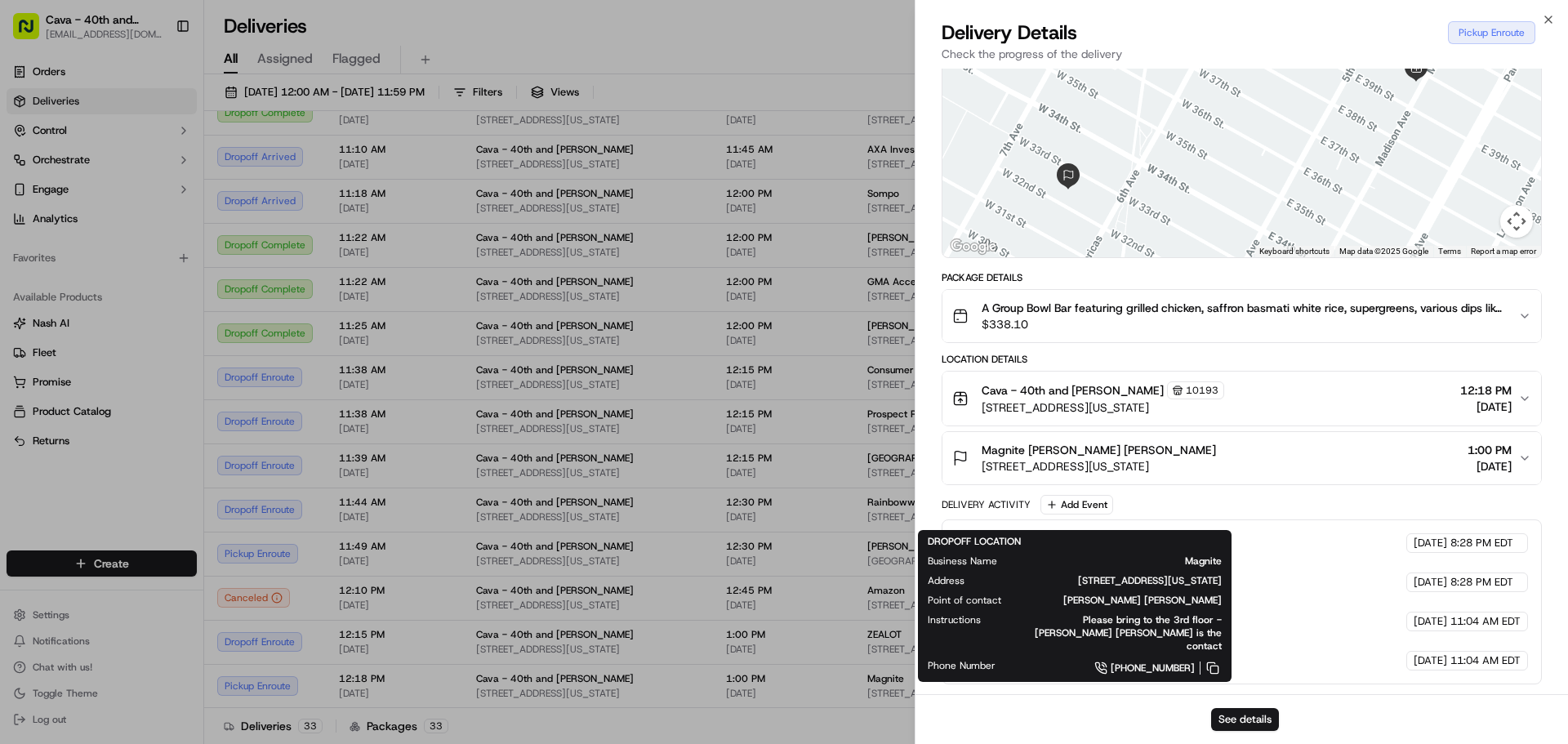
click at [1327, 484] on button "Magnite [PERSON_NAME] [PERSON_NAME] [STREET_ADDRESS][US_STATE] 1:00 PM [DATE]" at bounding box center [1242, 458] width 598 height 52
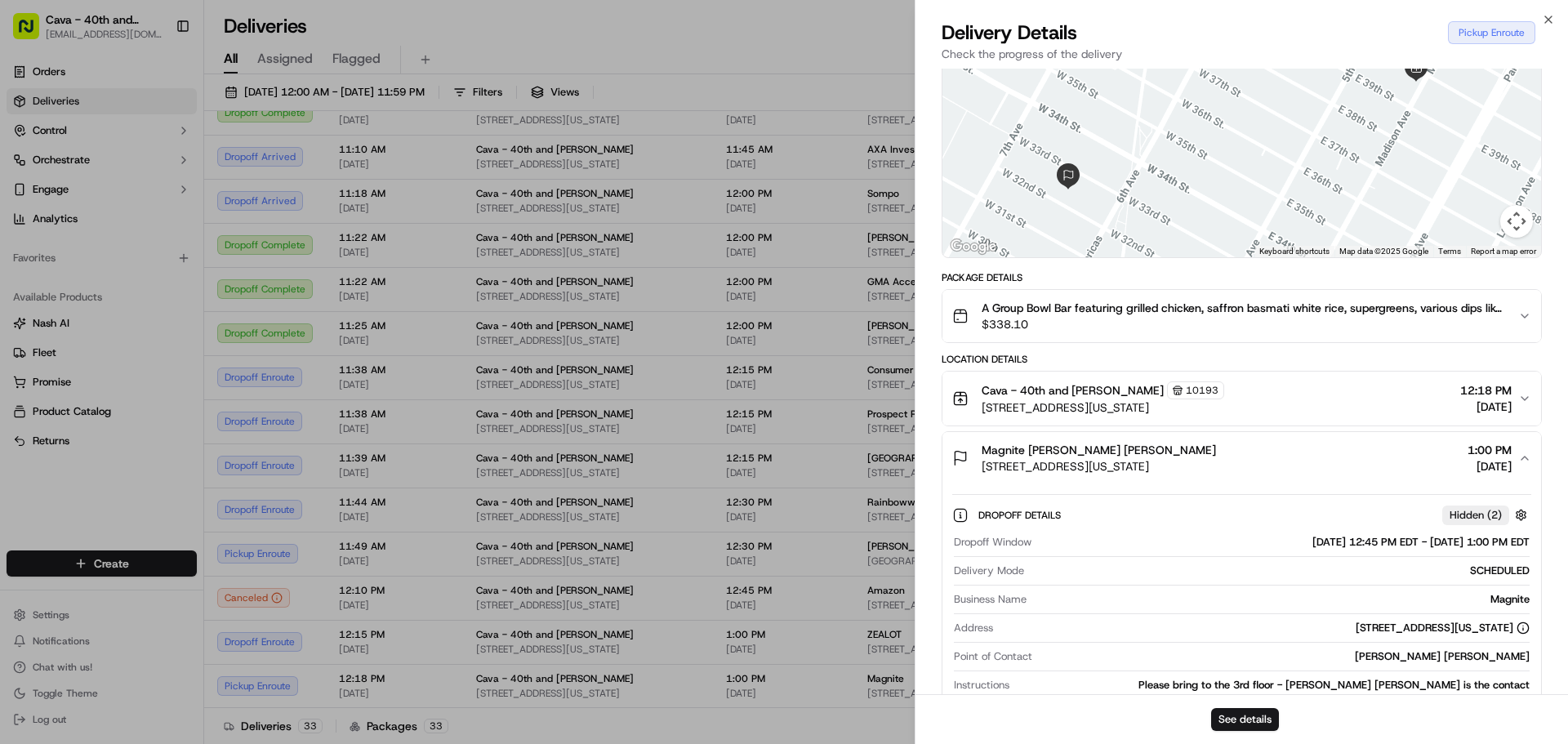
click at [1242, 464] on div "Magnite [PERSON_NAME] [PERSON_NAME] [STREET_ADDRESS][US_STATE] 1:00 PM [DATE]" at bounding box center [1236, 458] width 566 height 33
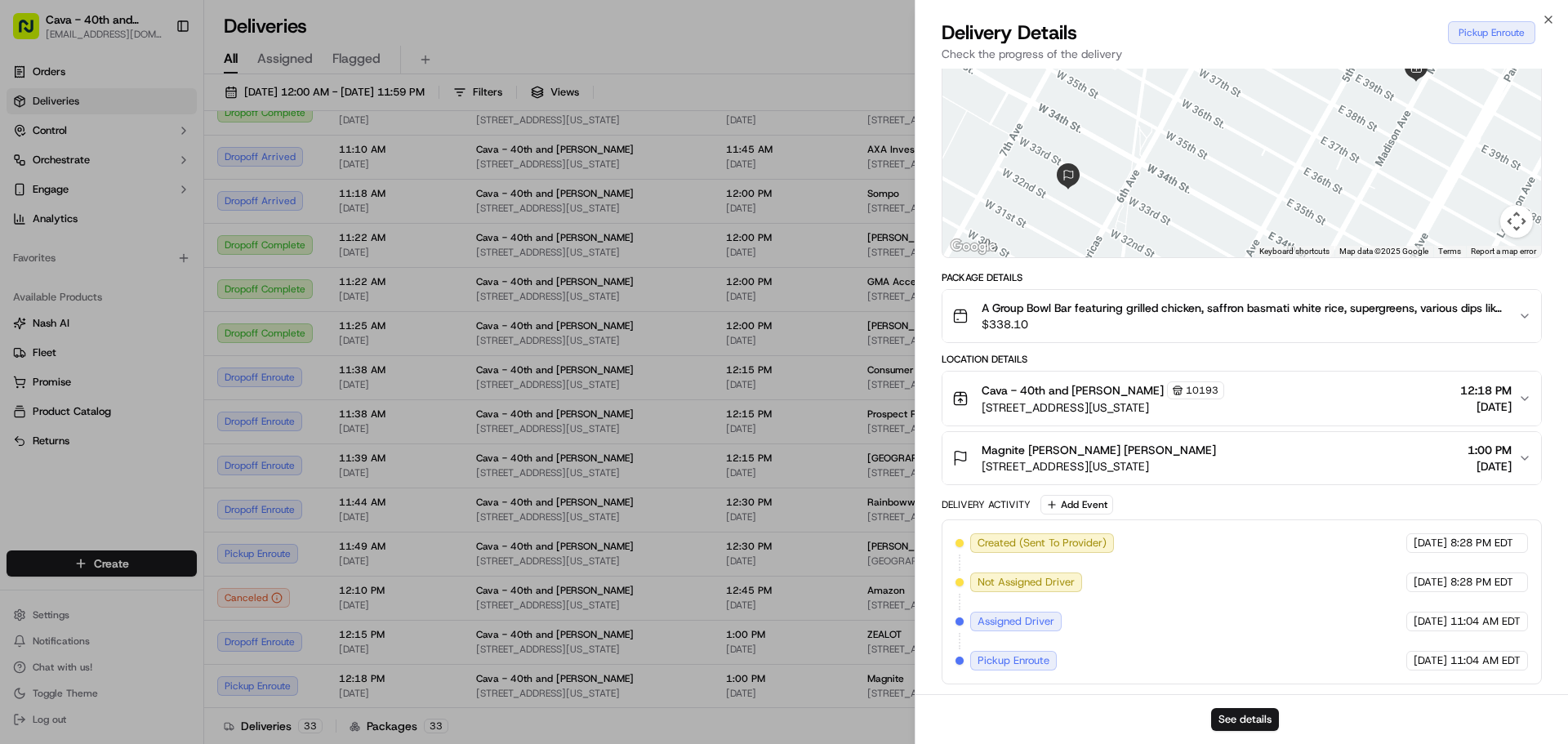
click at [1392, 399] on div "Cava - [GEOGRAPHIC_DATA][STREET_ADDRESS][US_STATE] 12:18 PM [DATE]" at bounding box center [1236, 399] width 566 height 35
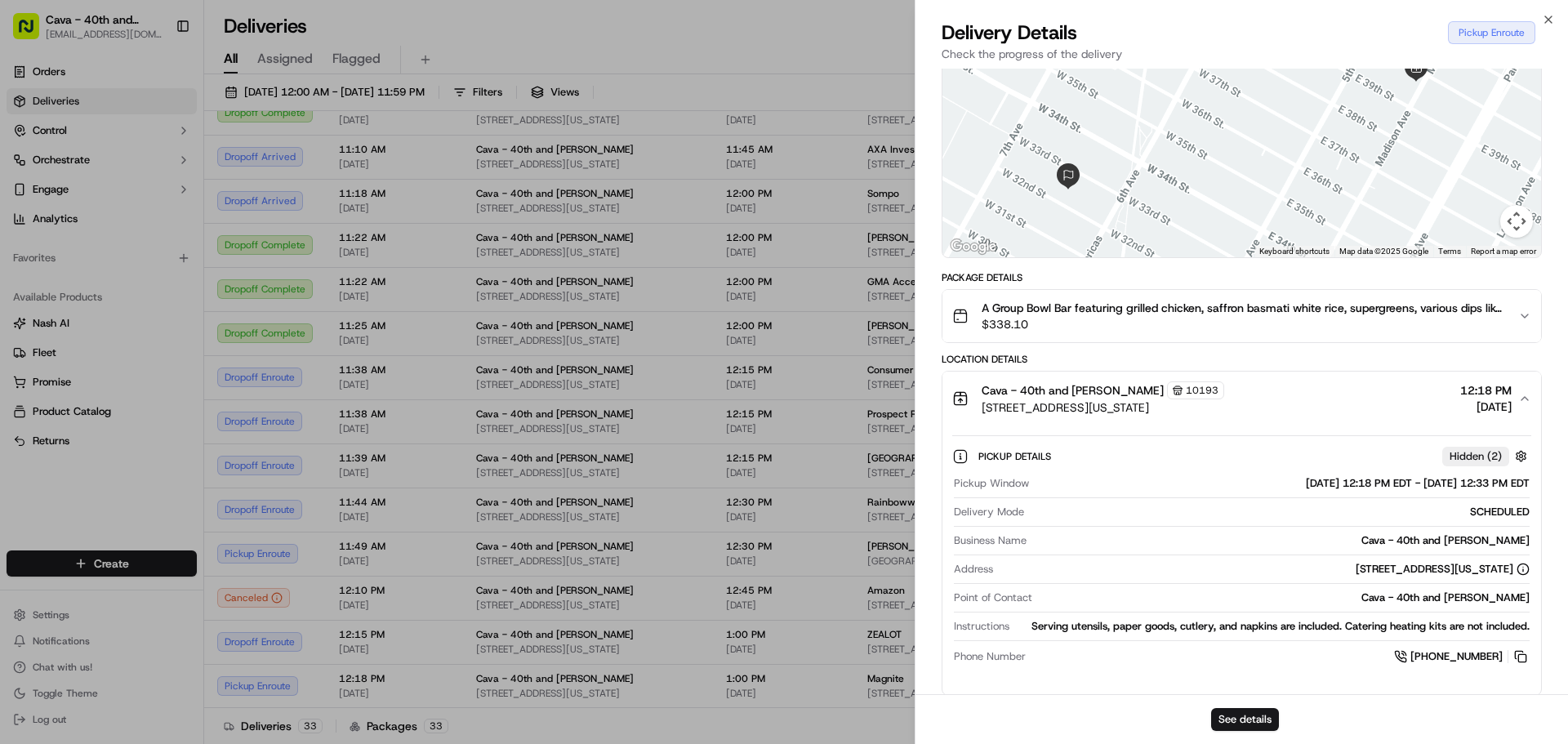
click at [1391, 399] on div "Cava - [GEOGRAPHIC_DATA][STREET_ADDRESS][US_STATE] 12:18 PM [DATE]" at bounding box center [1236, 399] width 566 height 35
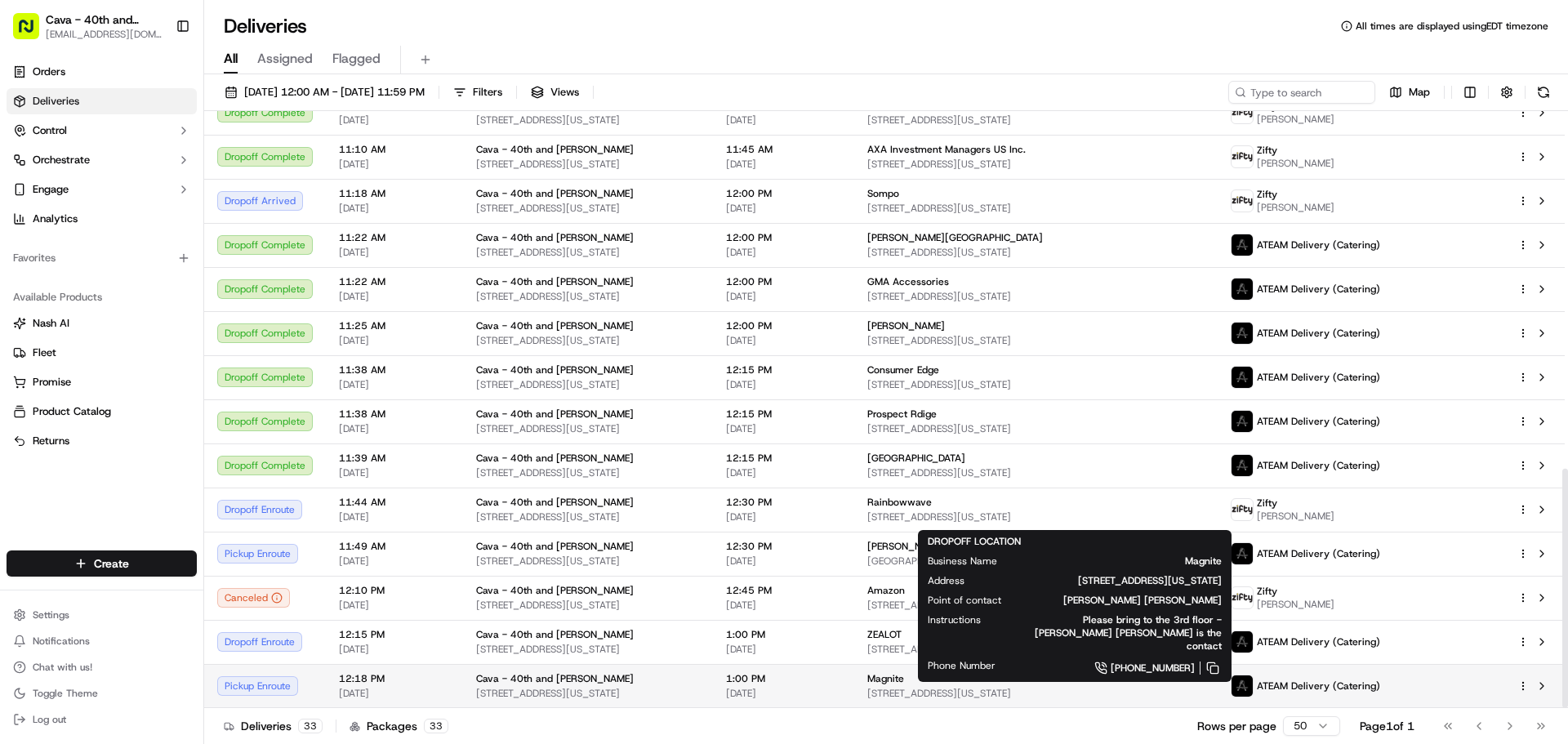
click at [904, 689] on span "[STREET_ADDRESS][US_STATE]" at bounding box center [1036, 693] width 338 height 13
click at [925, 691] on span "[STREET_ADDRESS][US_STATE]" at bounding box center [1036, 693] width 338 height 13
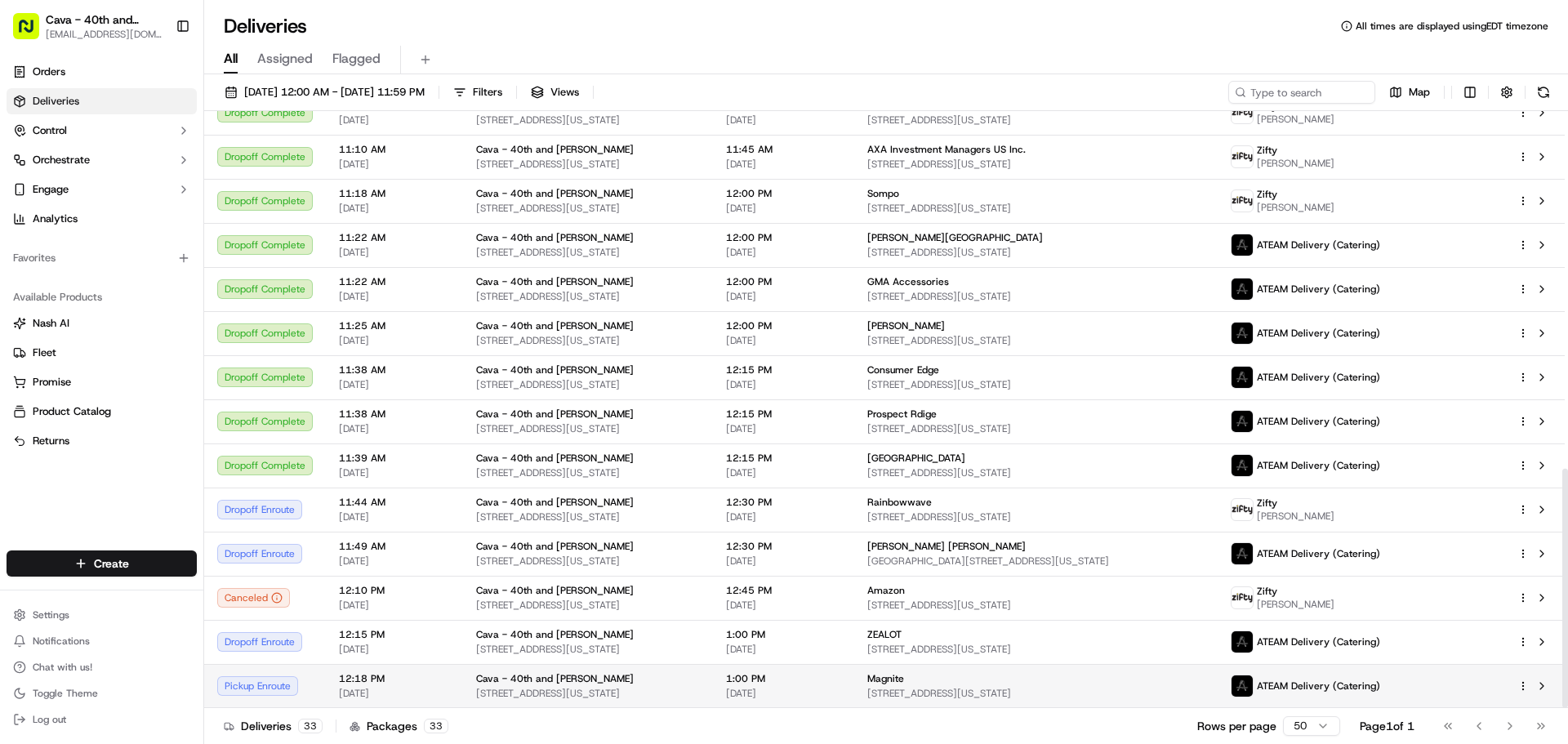
click at [904, 681] on span "Magnite" at bounding box center [885, 678] width 36 height 13
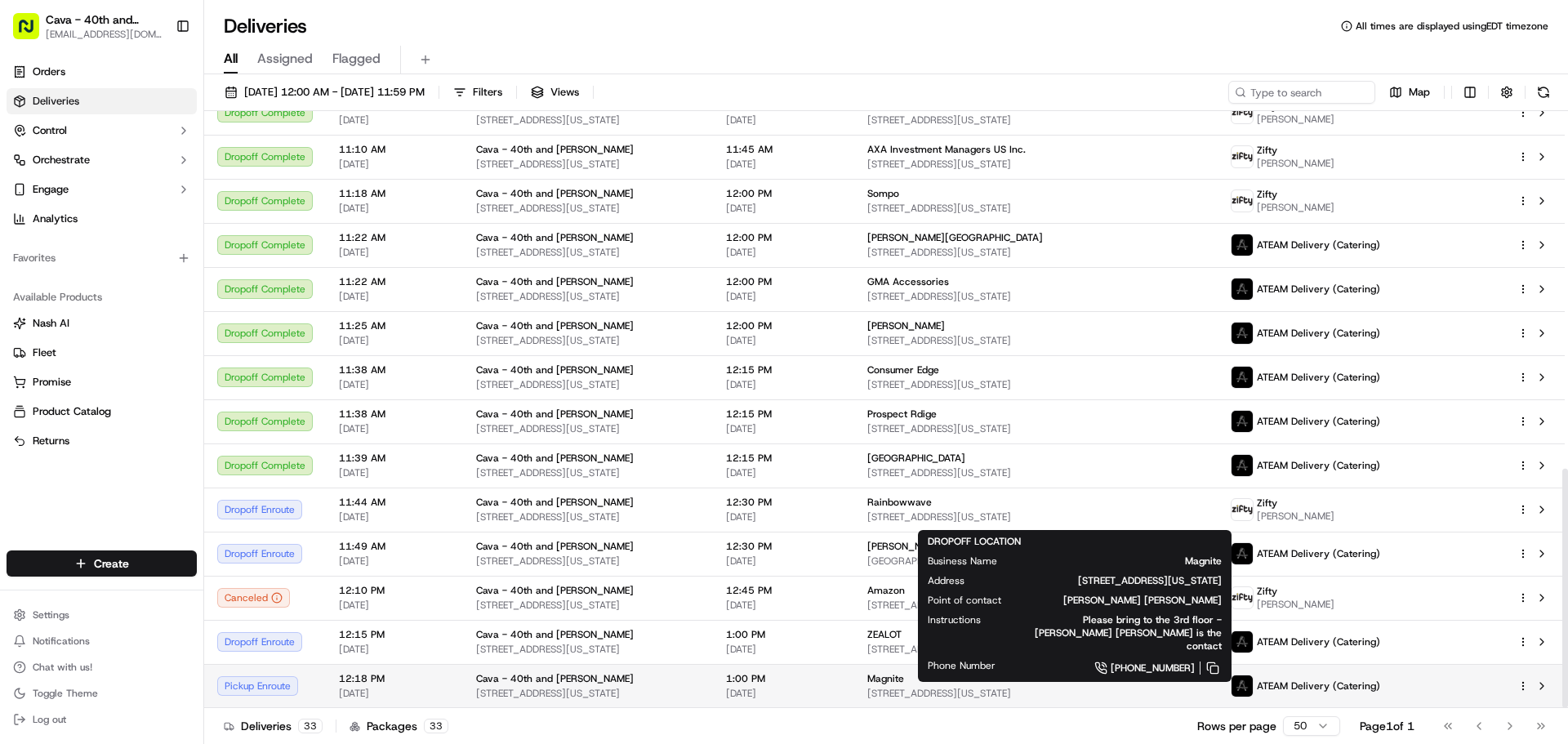
click at [899, 683] on span "Magnite" at bounding box center [885, 678] width 36 height 13
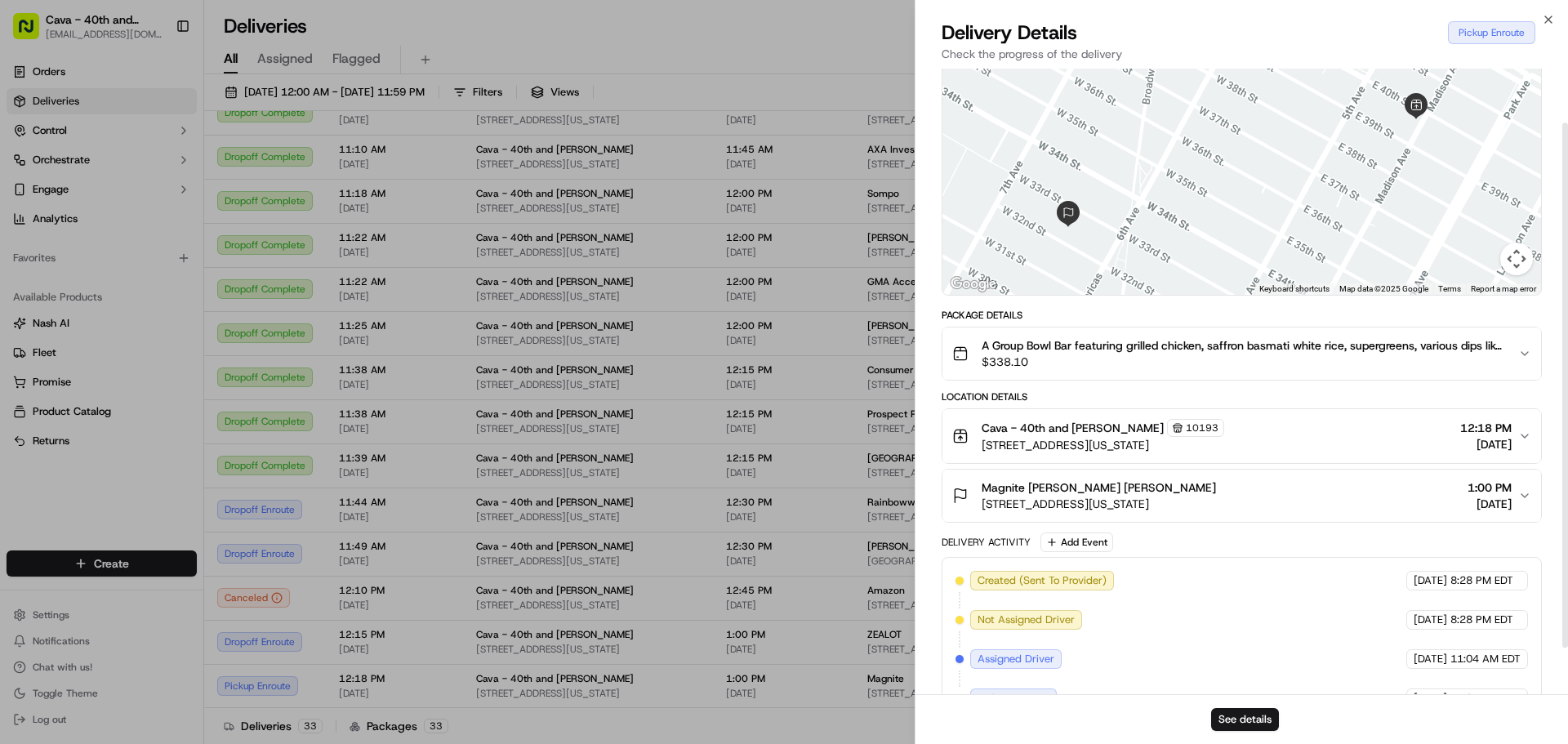
scroll to position [37, 0]
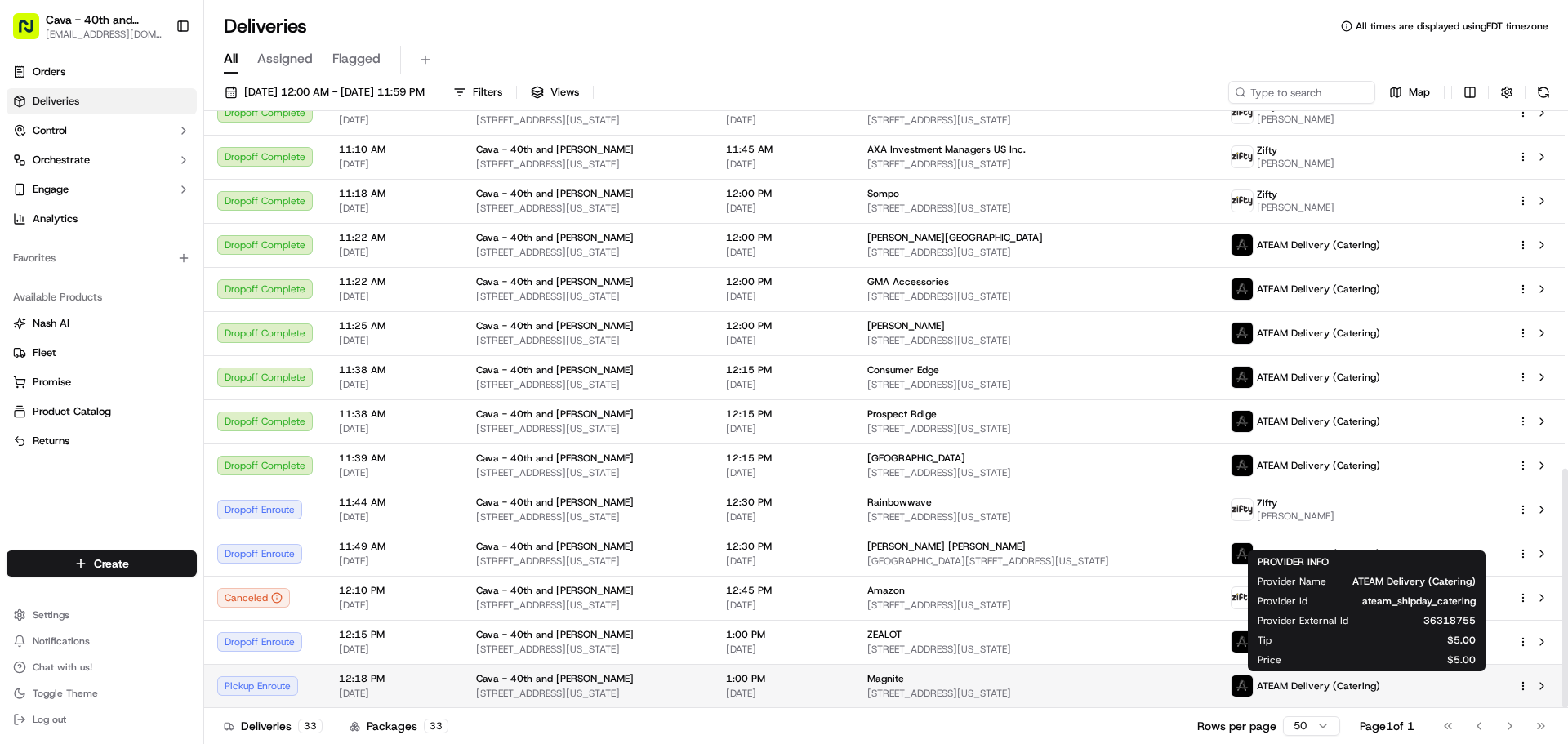
click at [1326, 689] on span "ATEAM Delivery (Catering)" at bounding box center [1319, 685] width 123 height 13
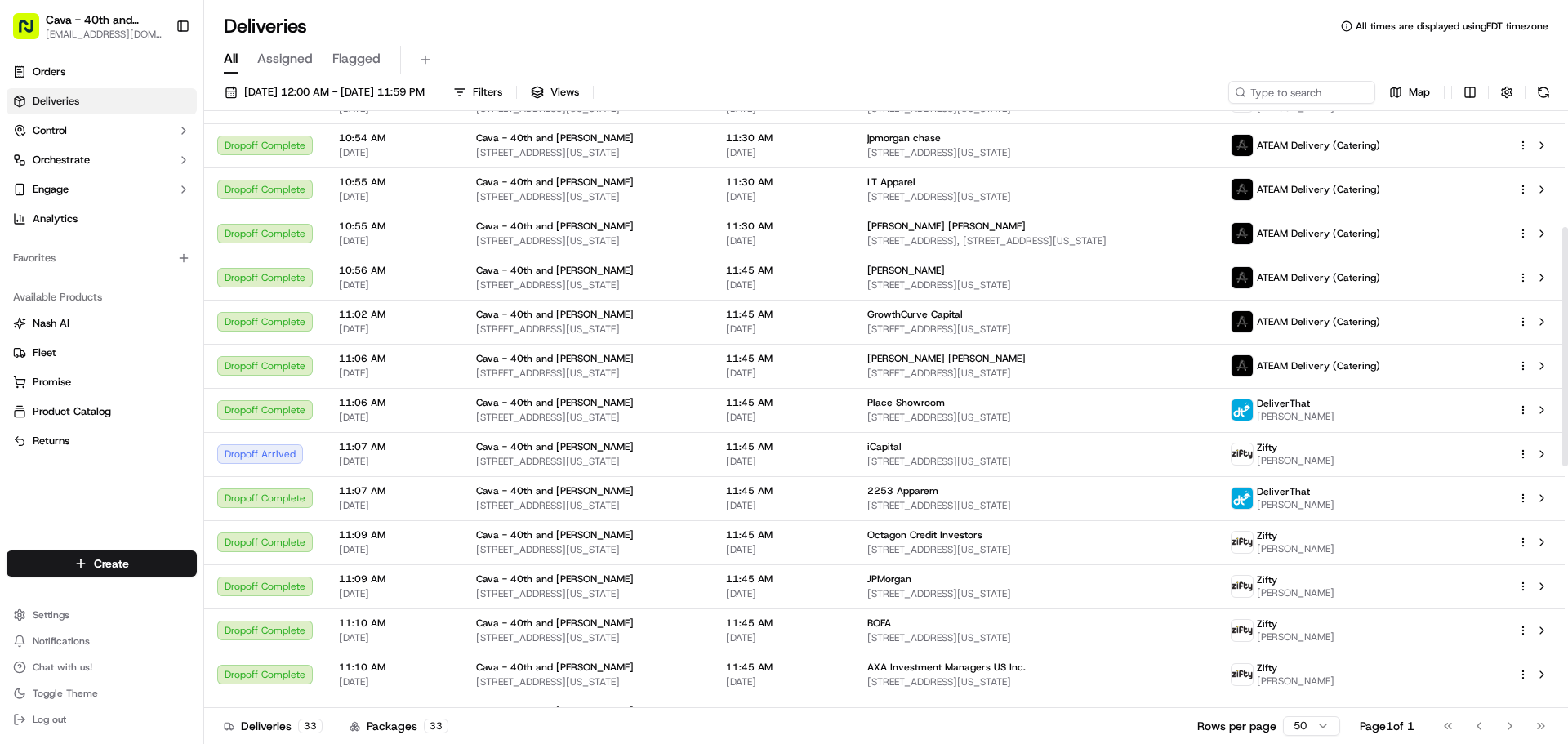
scroll to position [408, 0]
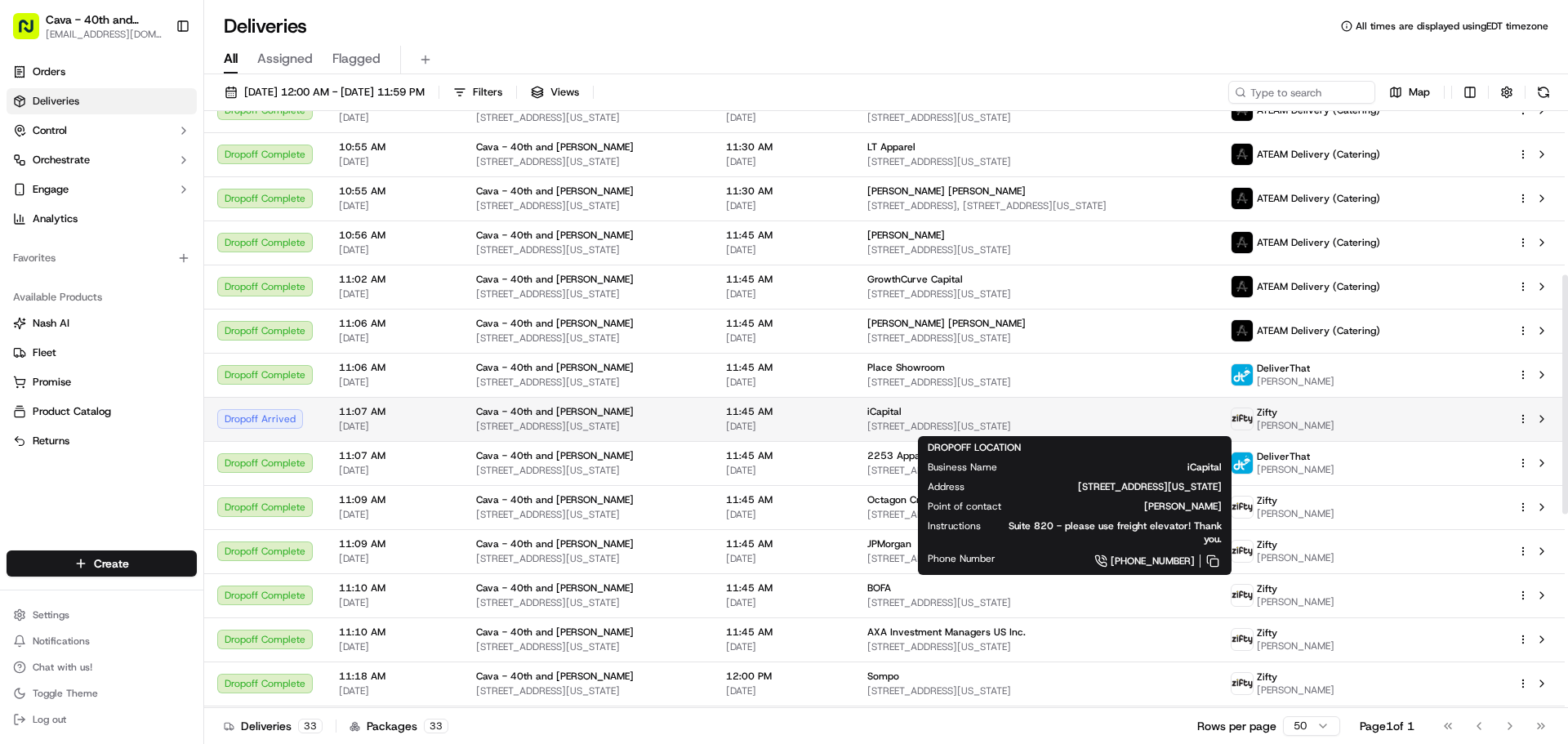
click at [902, 415] on span "iCapital" at bounding box center [884, 411] width 35 height 13
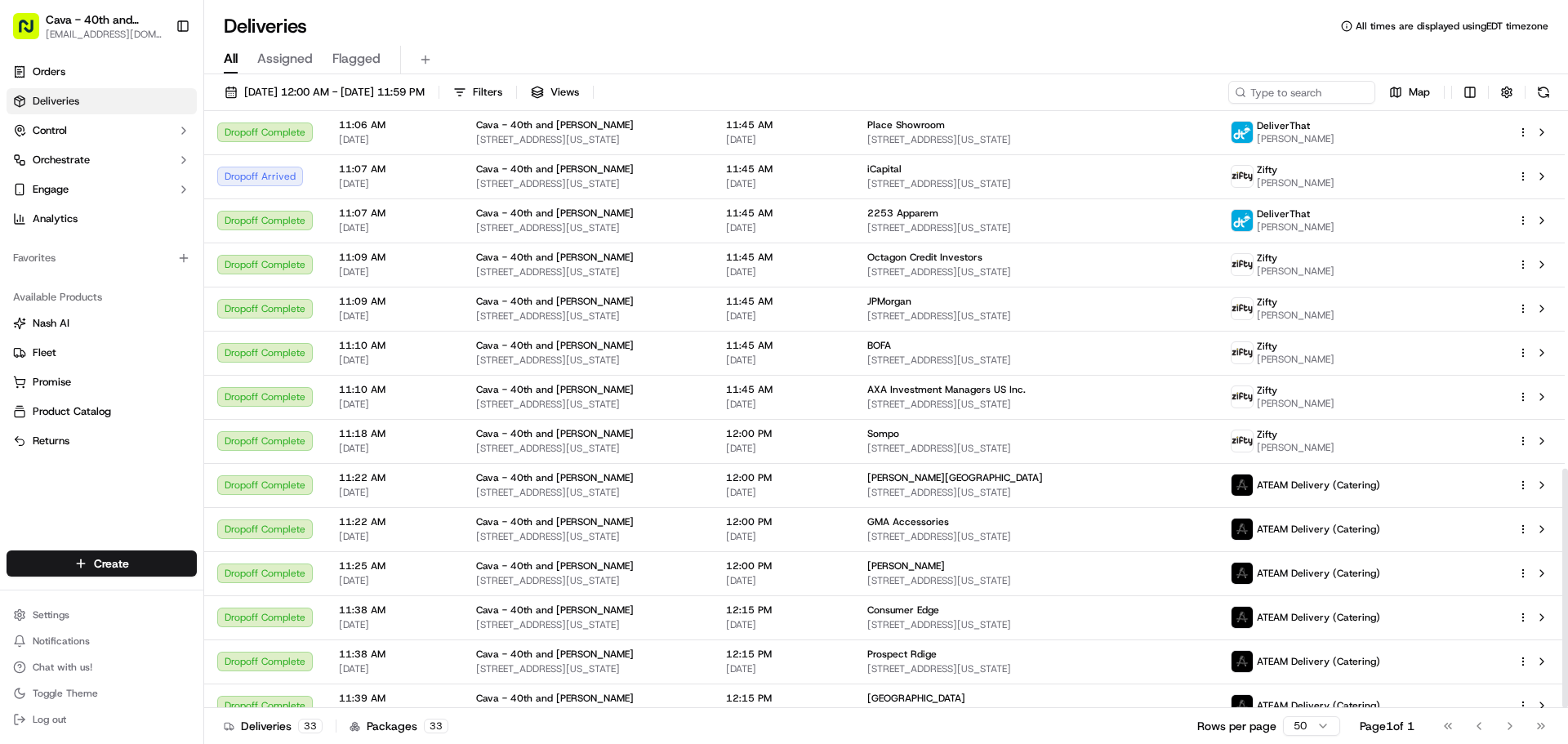
scroll to position [891, 0]
